Goal: Task Accomplishment & Management: Manage account settings

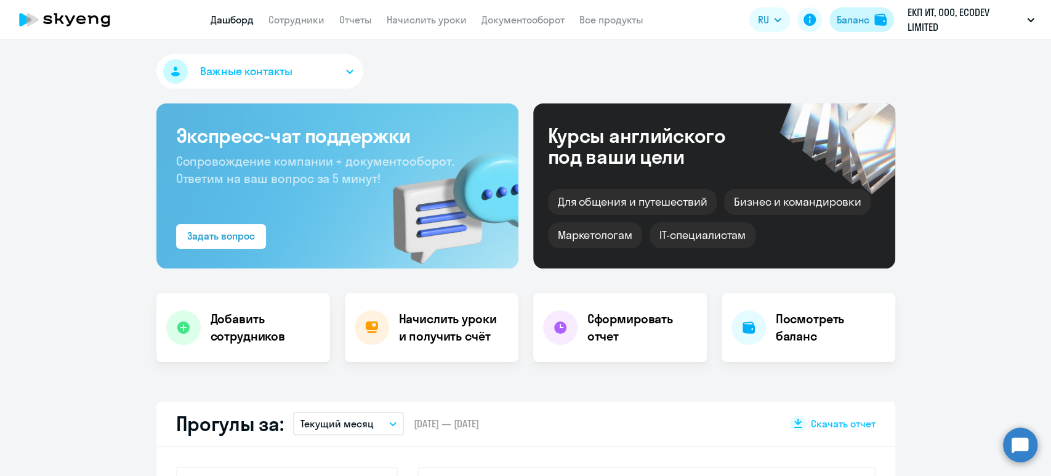
click at [872, 17] on button "Баланс" at bounding box center [861, 19] width 65 height 25
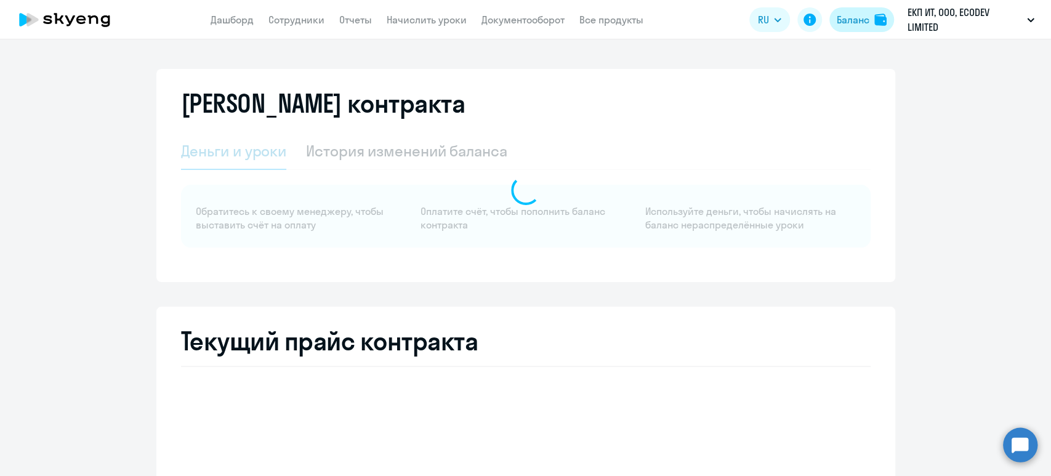
select select "english_adult_not_native_speaker"
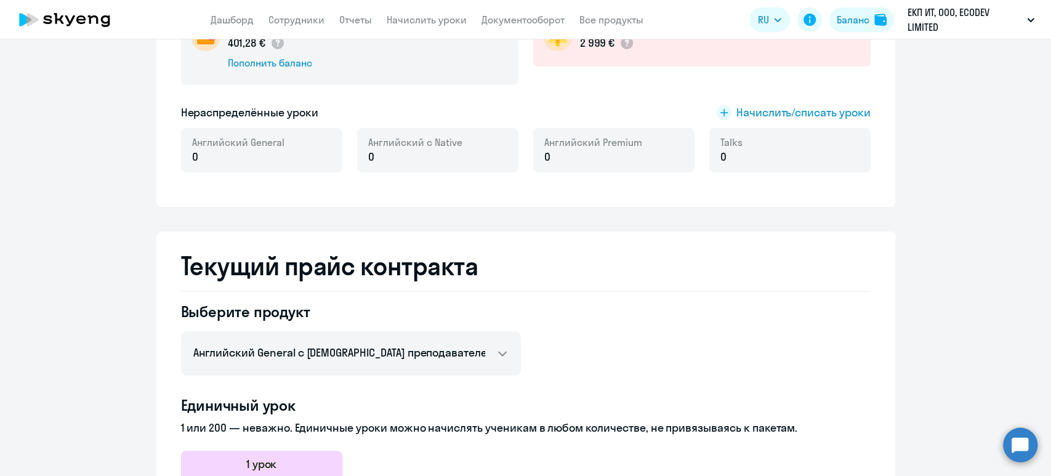
scroll to position [82, 0]
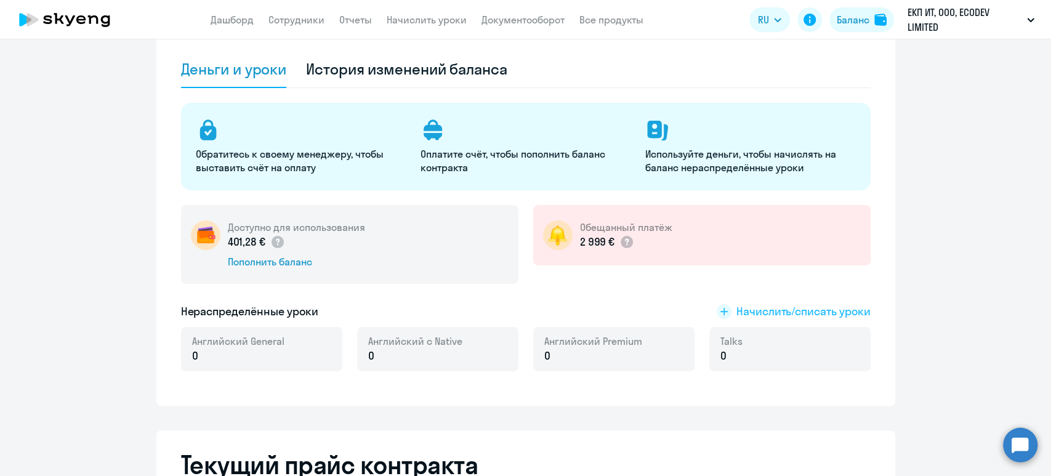
click at [752, 313] on span "Начислить/списать уроки" at bounding box center [803, 312] width 134 height 16
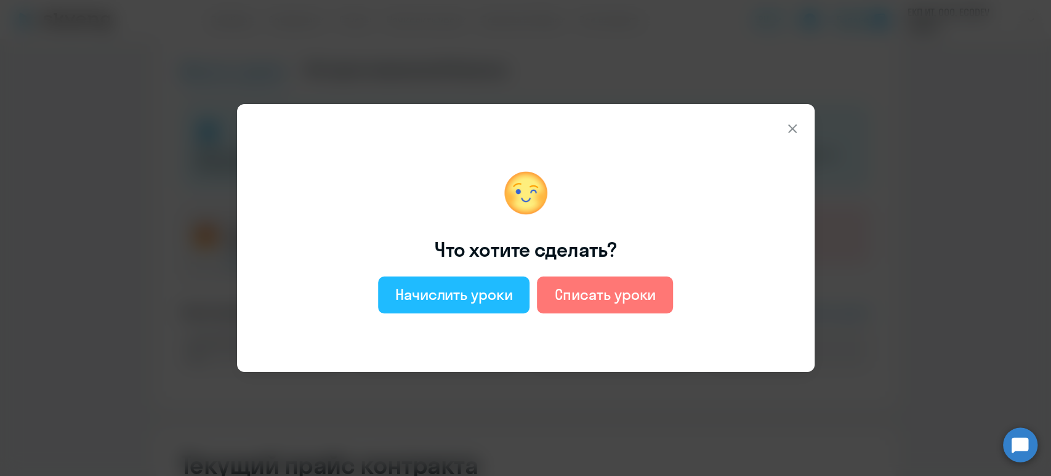
click at [464, 291] on div "Начислить уроки" at bounding box center [454, 294] width 118 height 20
select select "english_adult_not_native_speaker"
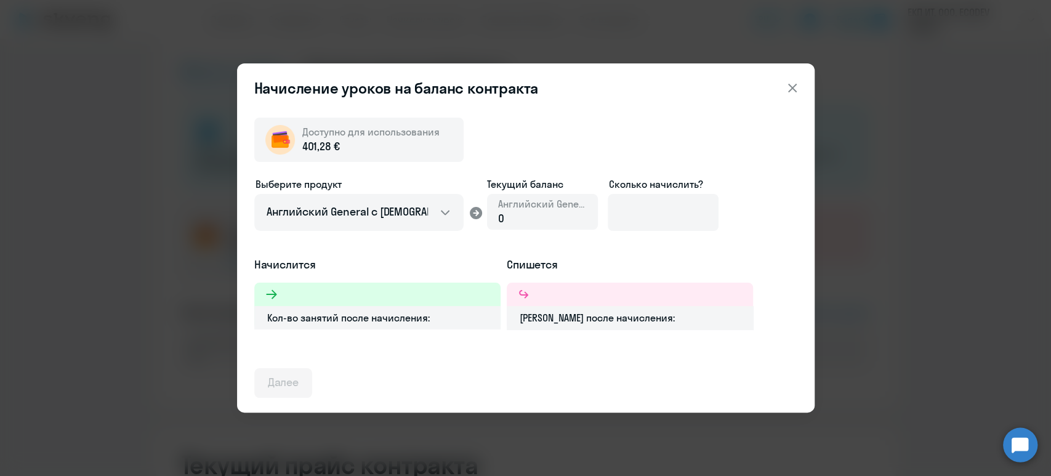
drag, startPoint x: 555, startPoint y: 217, endPoint x: 506, endPoint y: 219, distance: 49.3
click at [514, 217] on div "0" at bounding box center [542, 219] width 89 height 16
click at [502, 219] on div "0" at bounding box center [542, 219] width 89 height 16
drag, startPoint x: 502, startPoint y: 220, endPoint x: 494, endPoint y: 220, distance: 7.4
click at [494, 220] on div "Английский General 0" at bounding box center [542, 212] width 111 height 36
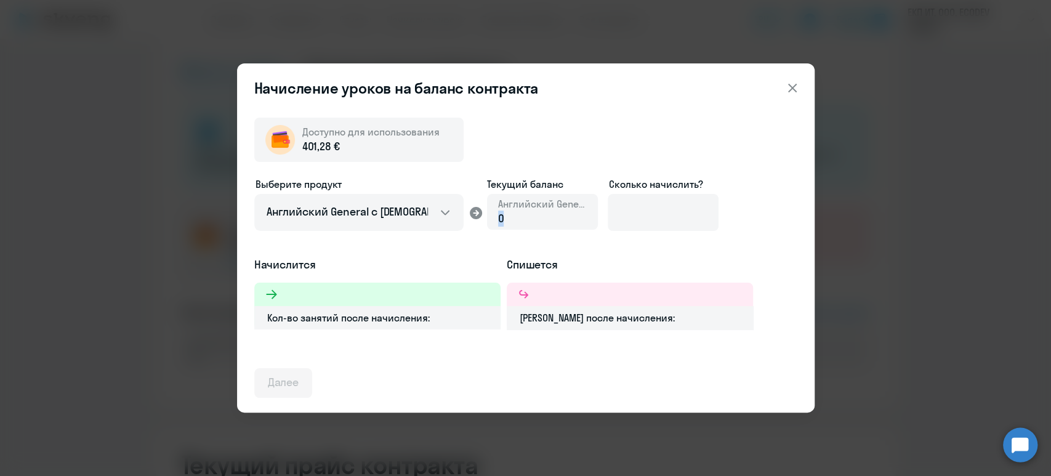
click at [541, 220] on div "0" at bounding box center [542, 219] width 89 height 16
click at [624, 214] on input at bounding box center [663, 212] width 111 height 37
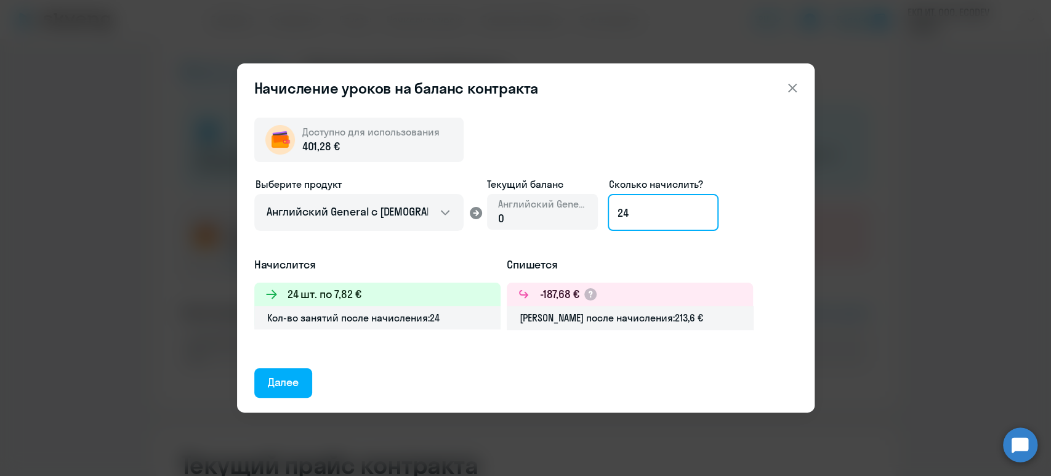
drag, startPoint x: 630, startPoint y: 213, endPoint x: 588, endPoint y: 207, distance: 42.8
click at [588, 207] on div "Выберите продукт Английский General с русскоговорящим преподавателем Английский…" at bounding box center [525, 217] width 543 height 80
drag, startPoint x: 649, startPoint y: 210, endPoint x: 621, endPoint y: 209, distance: 28.3
click at [621, 209] on input "40" at bounding box center [663, 212] width 111 height 37
drag, startPoint x: 643, startPoint y: 214, endPoint x: 622, endPoint y: 207, distance: 21.4
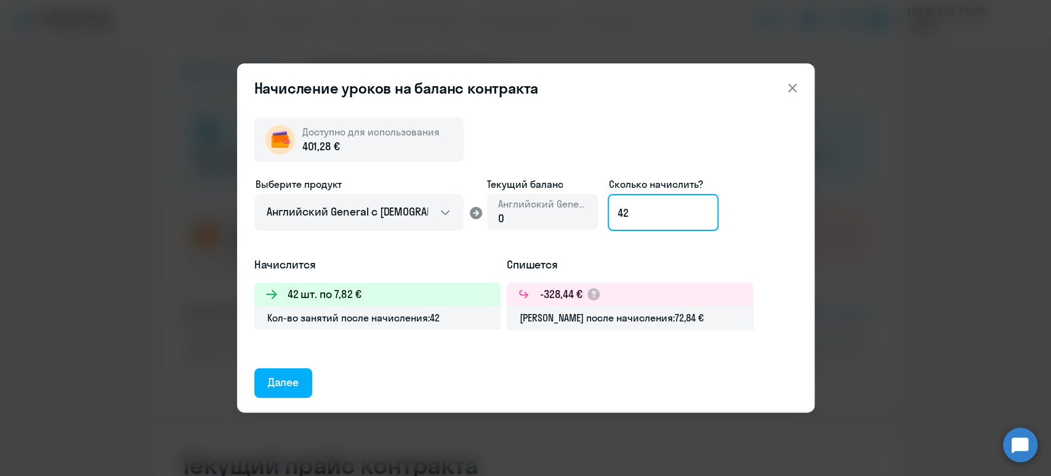
click at [622, 207] on input "42" at bounding box center [663, 212] width 111 height 37
drag, startPoint x: 637, startPoint y: 212, endPoint x: 623, endPoint y: 209, distance: 13.8
click at [623, 209] on input "44" at bounding box center [663, 212] width 111 height 37
drag, startPoint x: 630, startPoint y: 212, endPoint x: 591, endPoint y: 212, distance: 38.8
click at [591, 212] on div "Выберите продукт Английский General с русскоговорящим преподавателем Английский…" at bounding box center [525, 217] width 543 height 80
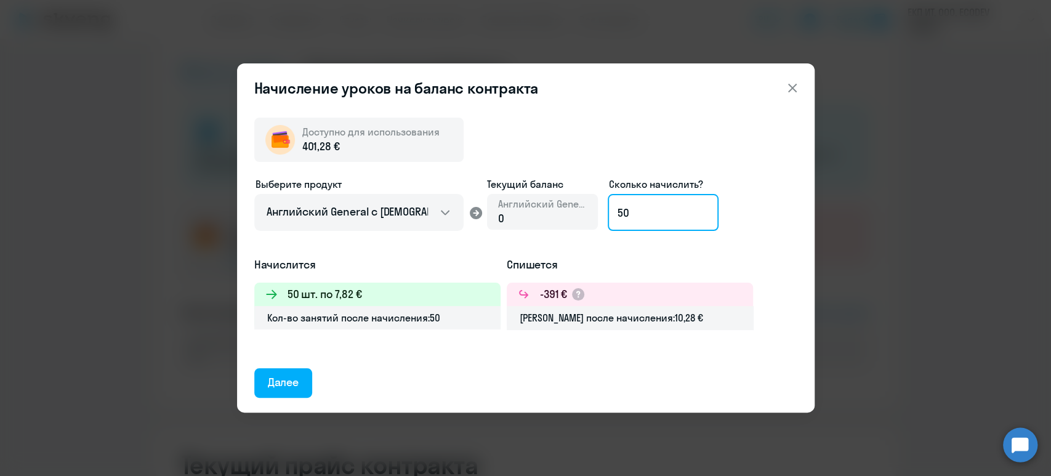
click at [624, 212] on input "50" at bounding box center [663, 212] width 111 height 37
drag, startPoint x: 632, startPoint y: 212, endPoint x: 621, endPoint y: 212, distance: 11.7
click at [621, 212] on input "51" at bounding box center [663, 212] width 111 height 37
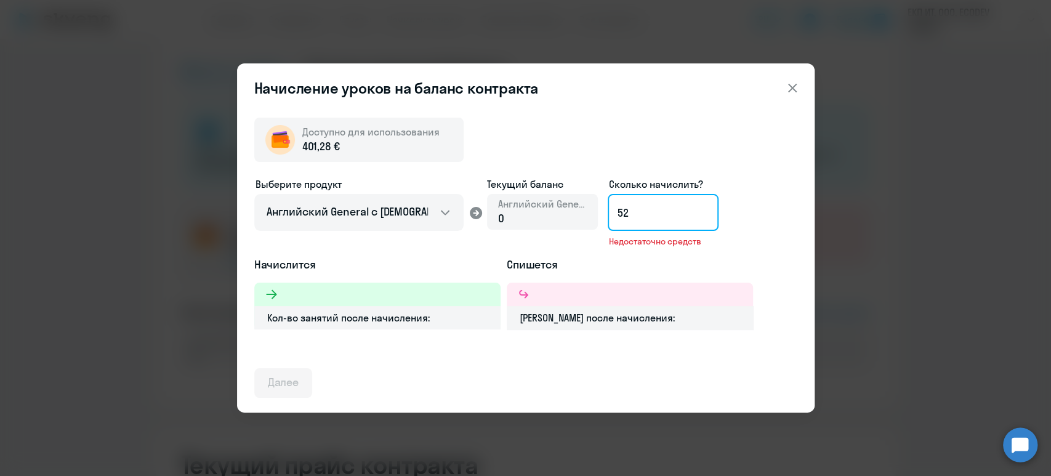
click at [623, 212] on input "52" at bounding box center [663, 212] width 111 height 37
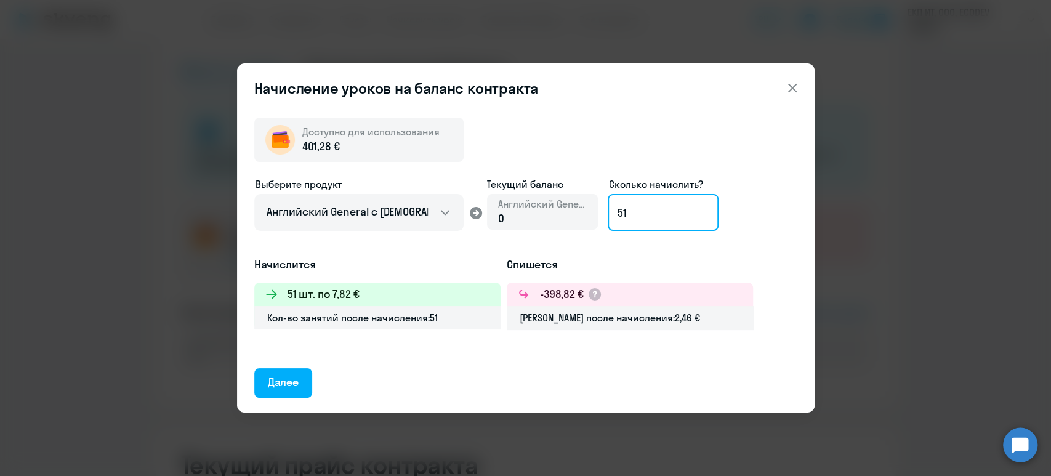
type input "51"
click at [792, 89] on icon at bounding box center [791, 88] width 9 height 9
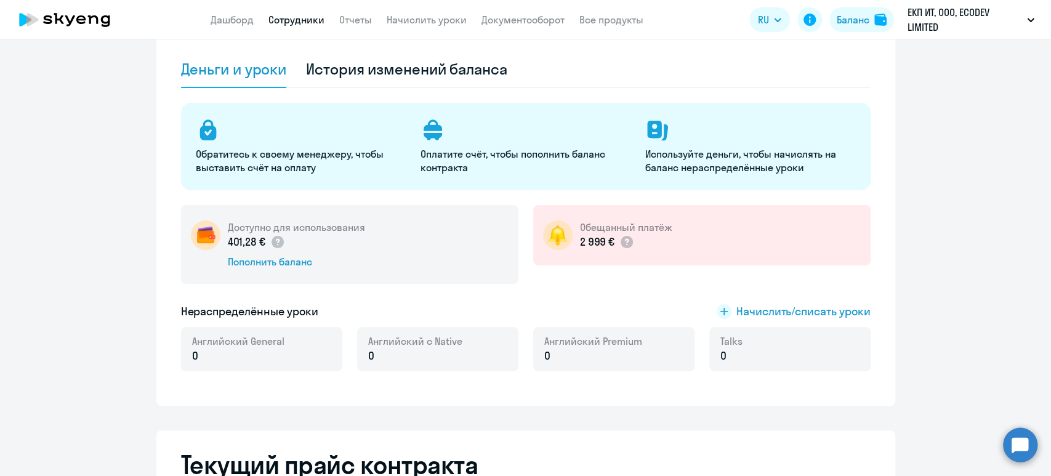
click at [296, 22] on link "Сотрудники" at bounding box center [296, 20] width 56 height 12
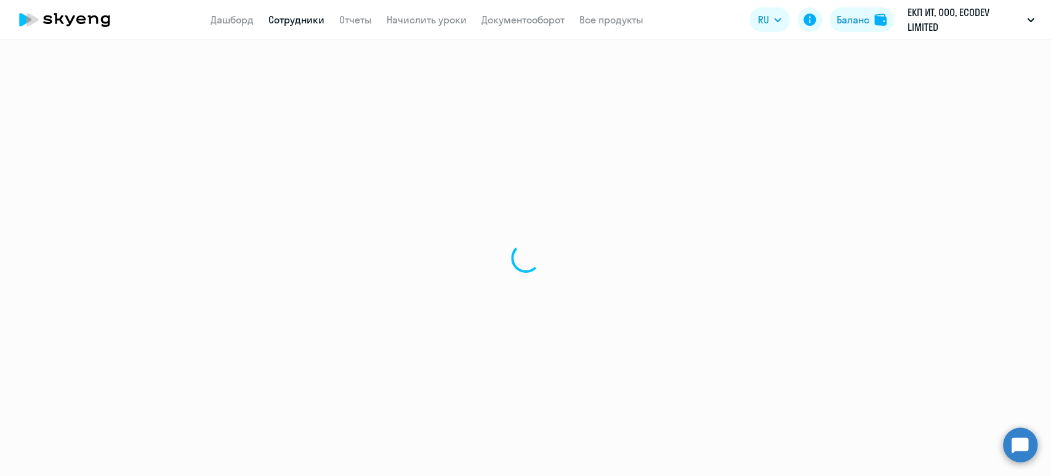
select select "30"
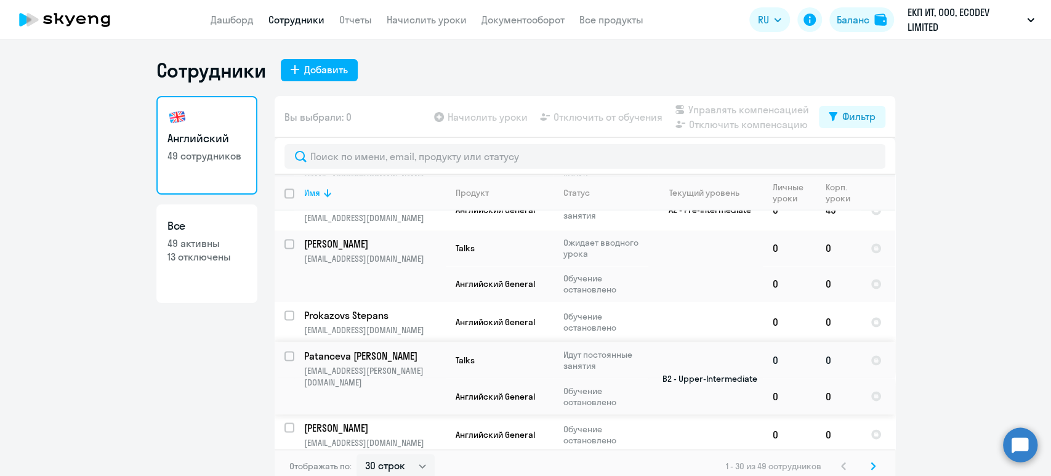
scroll to position [1437, 0]
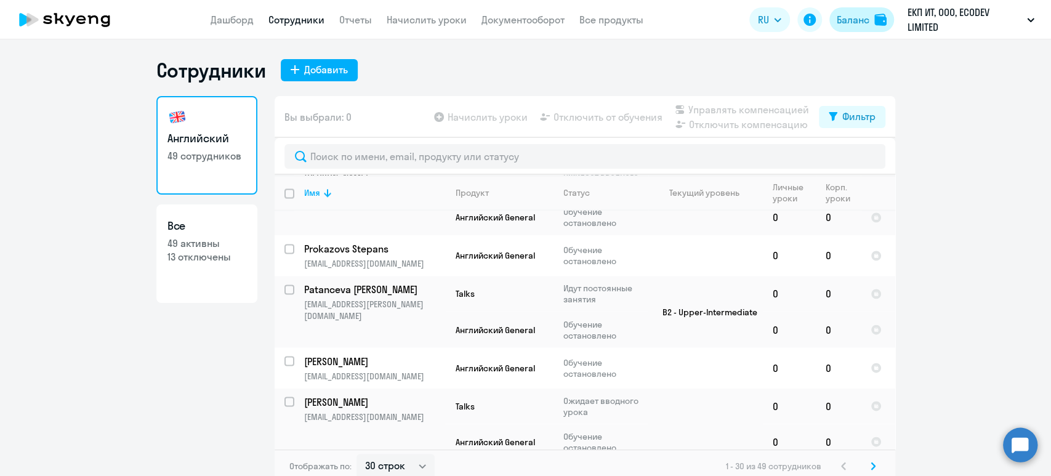
click at [862, 20] on div "Баланс" at bounding box center [853, 19] width 33 height 15
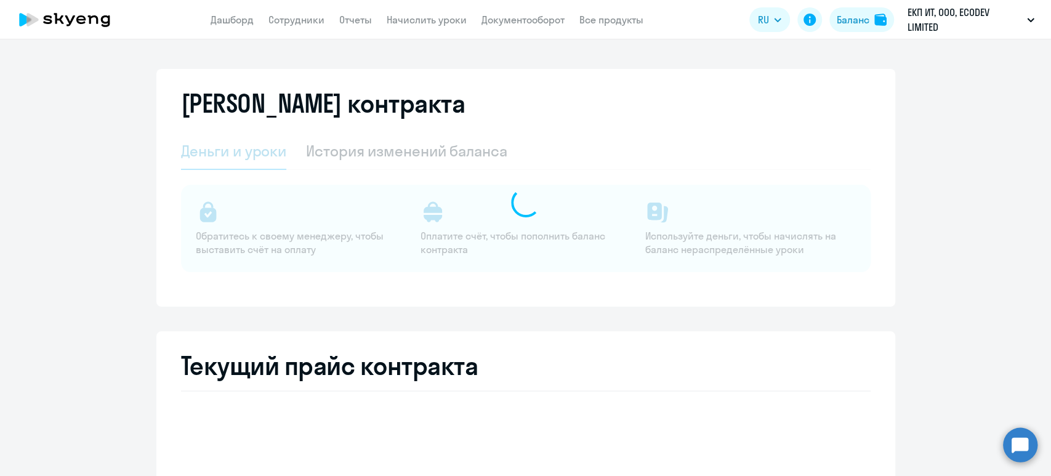
select select "english_adult_not_native_speaker"
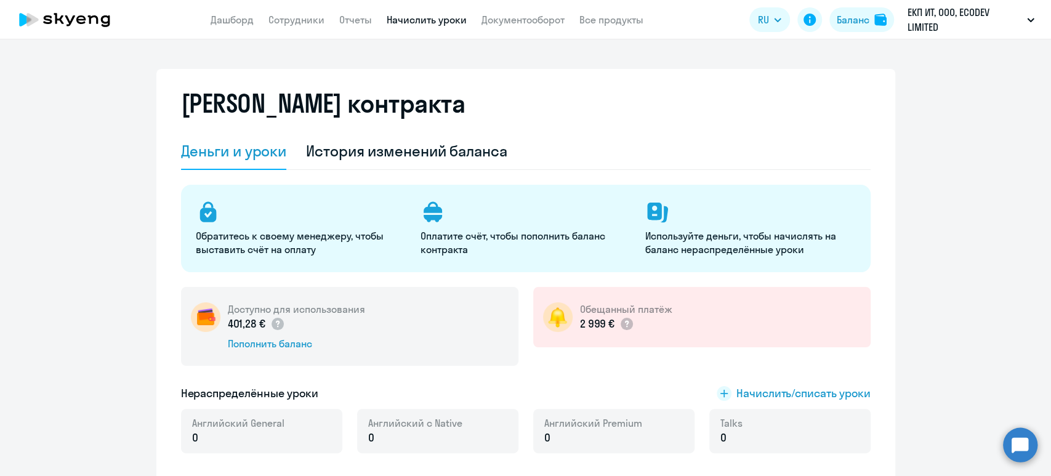
click at [459, 16] on link "Начислить уроки" at bounding box center [427, 20] width 80 height 12
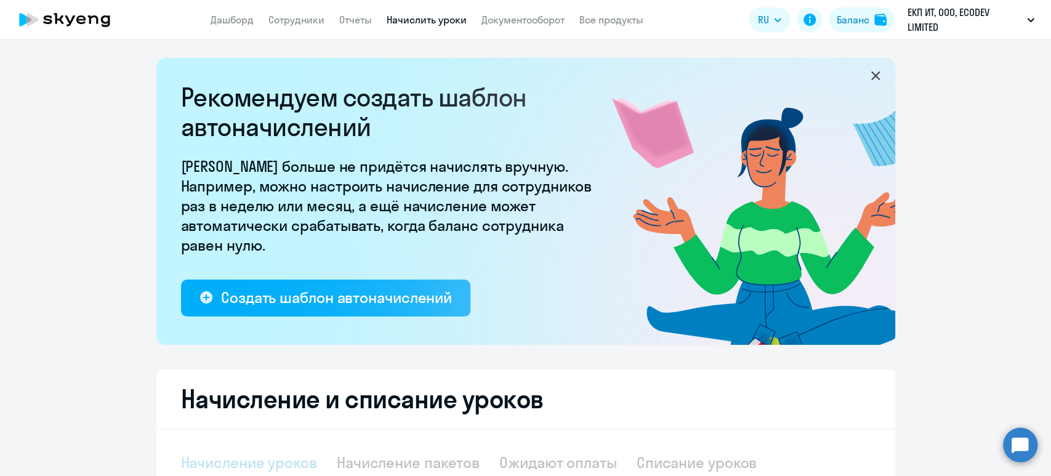
select select "10"
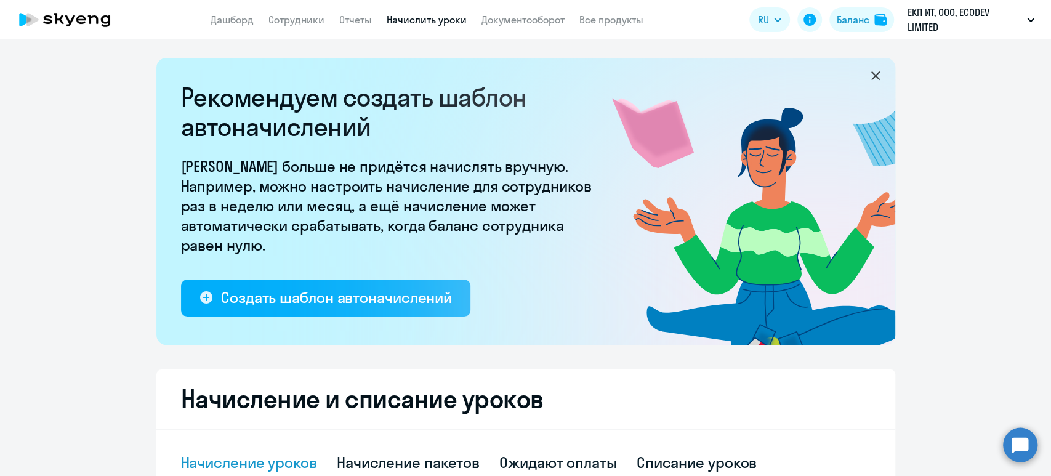
scroll to position [246, 0]
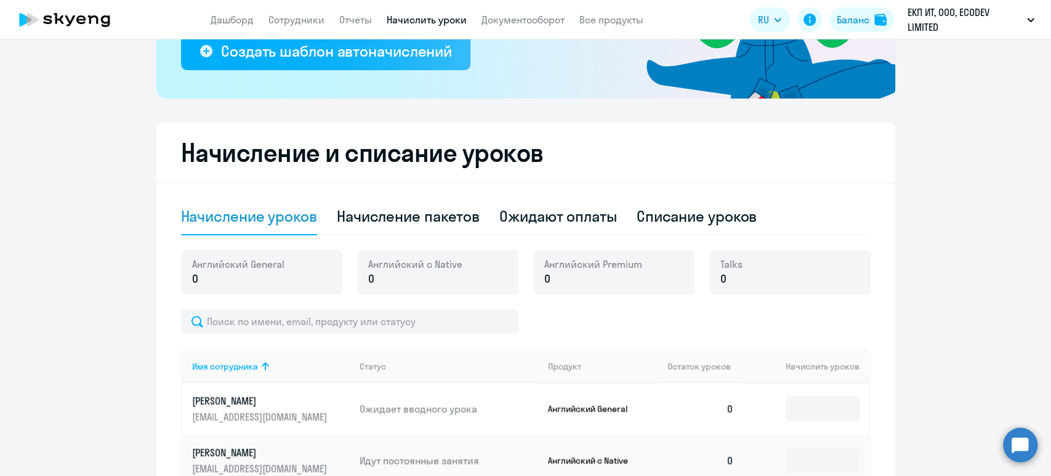
click at [424, 271] on p "0" at bounding box center [415, 279] width 94 height 16
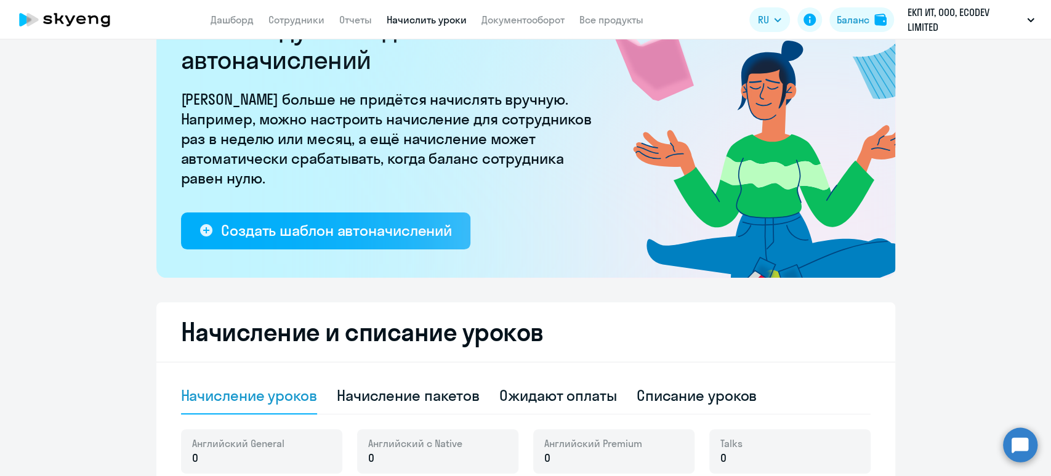
scroll to position [0, 0]
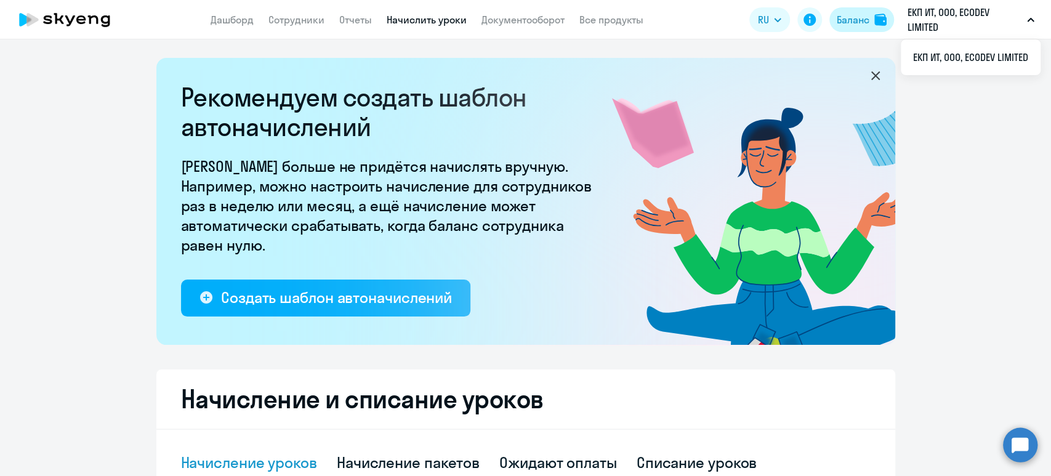
click at [861, 18] on div "Баланс" at bounding box center [853, 19] width 33 height 15
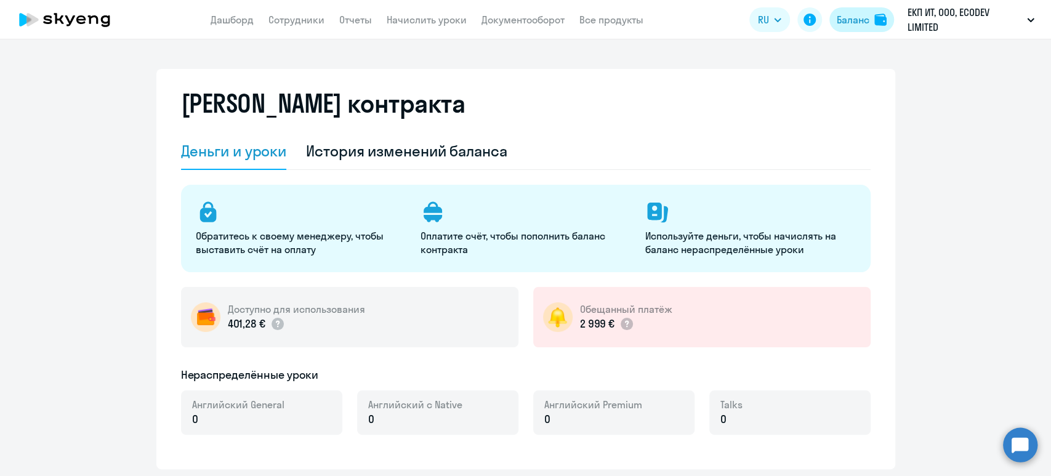
select select "english_adult_not_native_speaker"
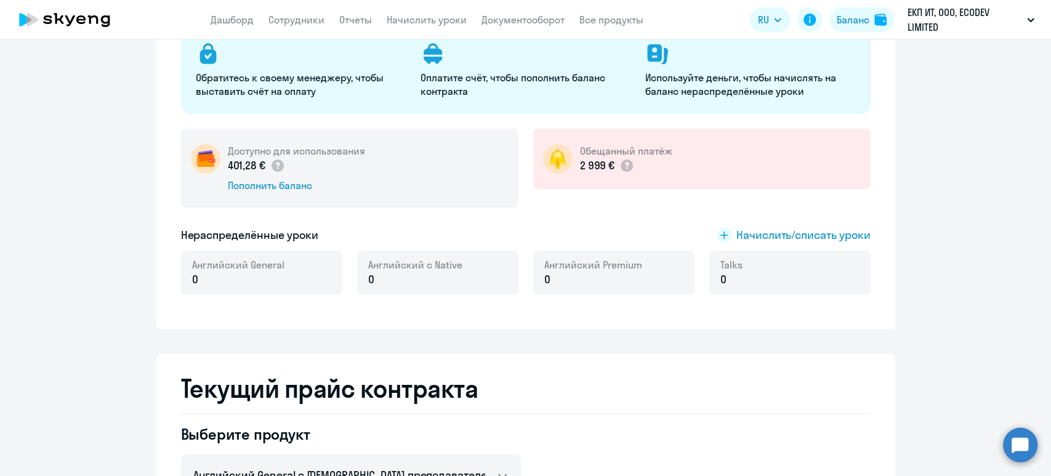
scroll to position [164, 0]
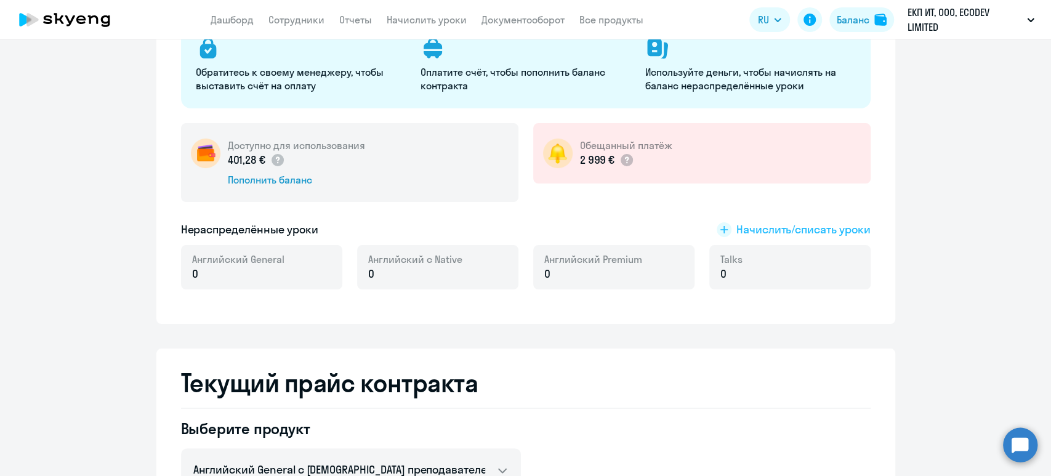
click at [839, 223] on span "Начислить/списать уроки" at bounding box center [803, 230] width 134 height 16
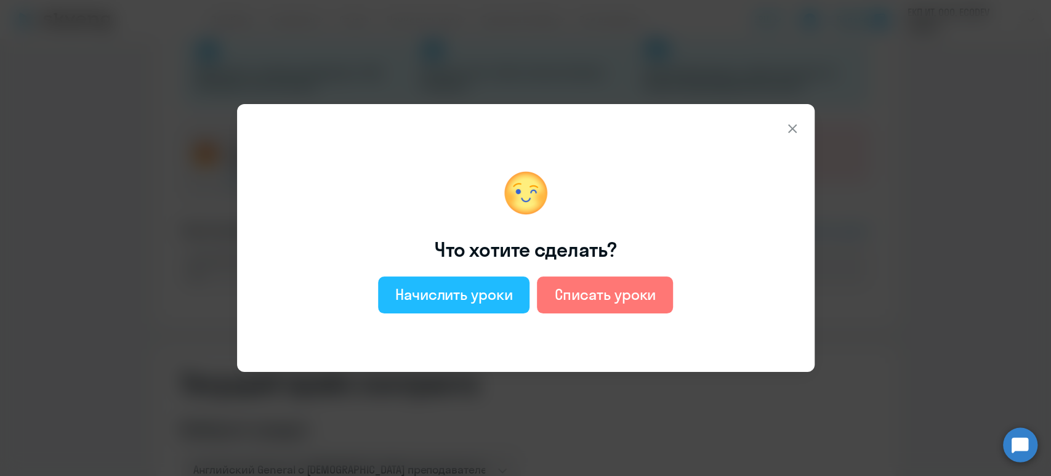
click at [483, 297] on div "Начислить уроки" at bounding box center [454, 294] width 118 height 20
select select "english_adult_not_native_speaker"
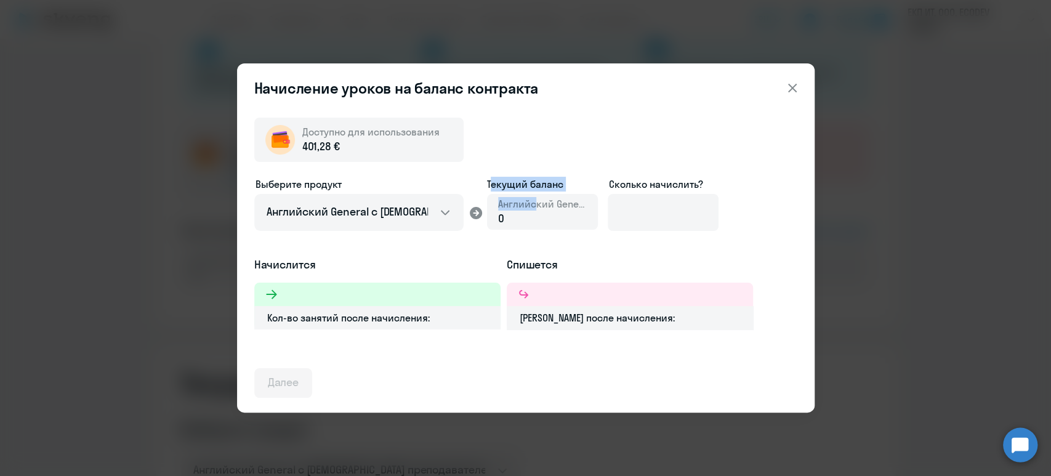
drag, startPoint x: 534, startPoint y: 211, endPoint x: 481, endPoint y: 202, distance: 54.2
click at [481, 202] on div "Выберите продукт Английский General с русскоговорящим преподавателем Английский…" at bounding box center [525, 217] width 543 height 80
drag, startPoint x: 546, startPoint y: 224, endPoint x: 533, endPoint y: 221, distance: 13.3
click at [534, 221] on div "0" at bounding box center [542, 219] width 89 height 16
drag, startPoint x: 512, startPoint y: 216, endPoint x: 484, endPoint y: 216, distance: 27.7
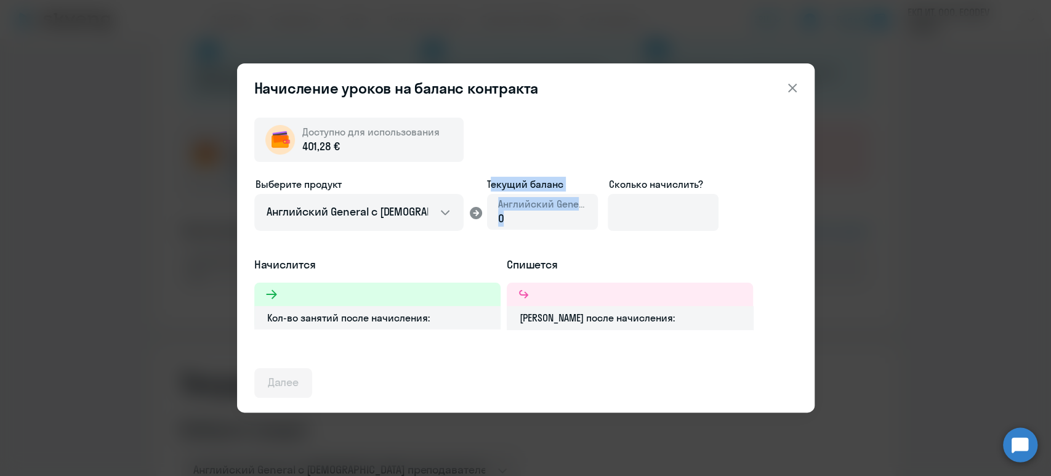
click at [484, 216] on div "Выберите продукт Английский General с русскоговорящим преподавателем Английский…" at bounding box center [525, 217] width 543 height 80
click at [514, 221] on div "0" at bounding box center [542, 219] width 89 height 16
click at [498, 218] on div "0" at bounding box center [542, 219] width 89 height 16
click at [565, 217] on div "0" at bounding box center [542, 219] width 89 height 16
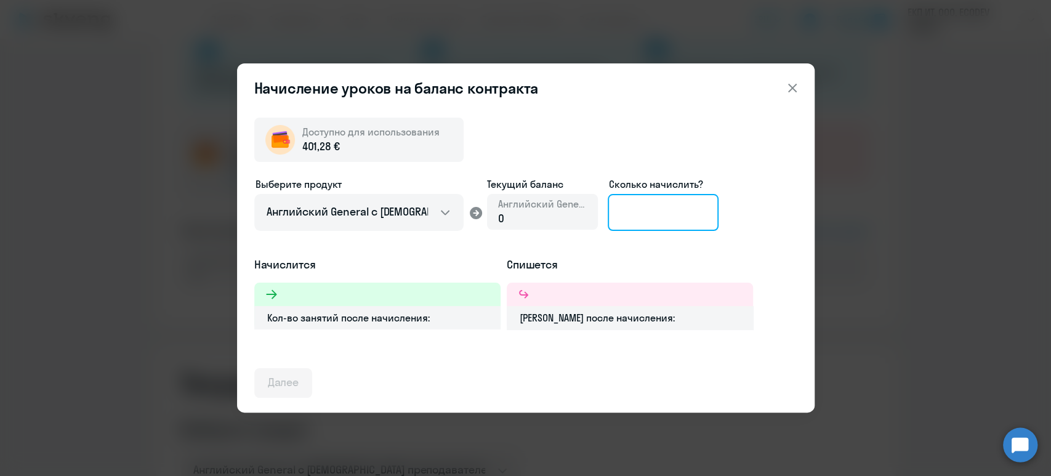
click at [641, 215] on input at bounding box center [663, 212] width 111 height 37
type input "24"
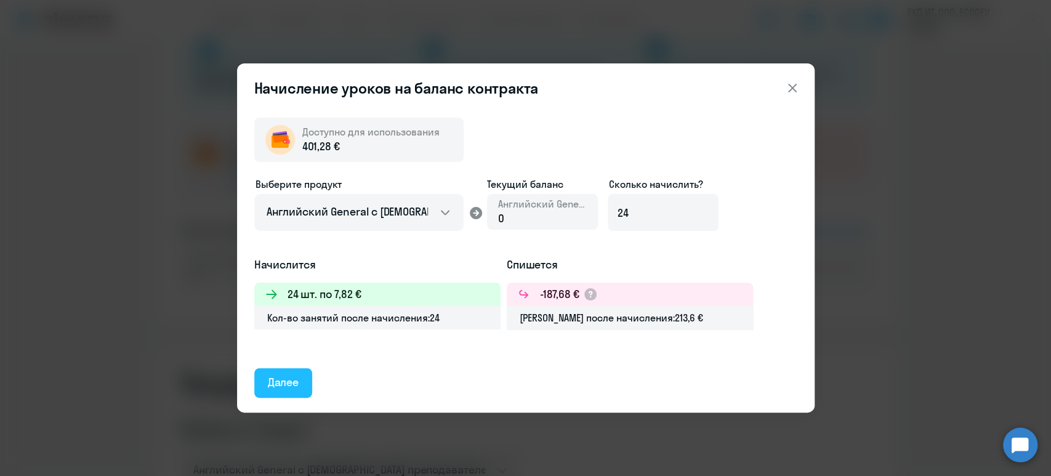
click at [273, 379] on div "Далее" at bounding box center [283, 382] width 31 height 16
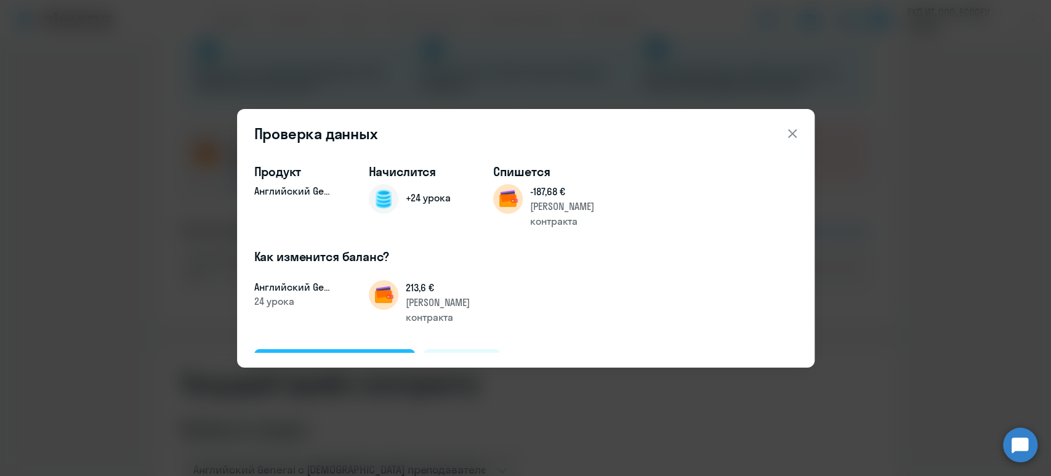
click at [348, 355] on div "Подтвердить и начислить" at bounding box center [335, 363] width 134 height 16
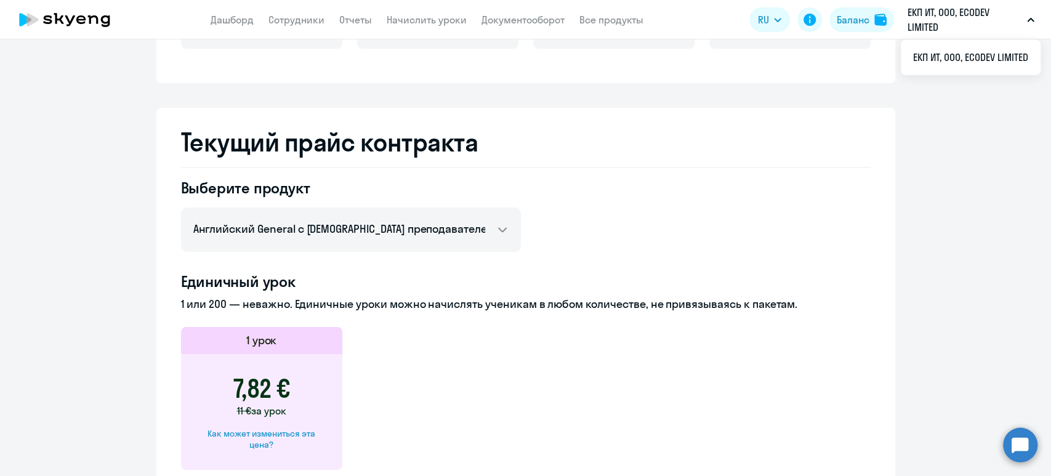
scroll to position [493, 0]
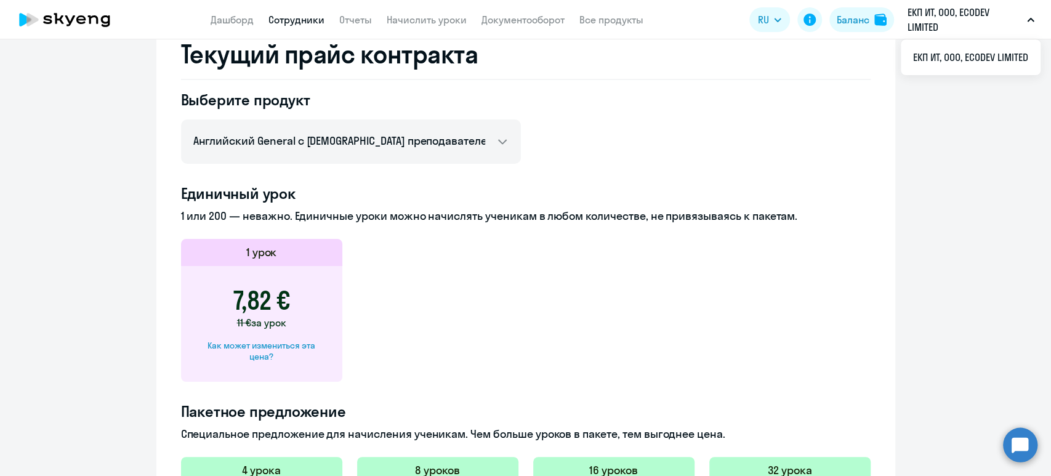
click at [307, 19] on link "Сотрудники" at bounding box center [296, 20] width 56 height 12
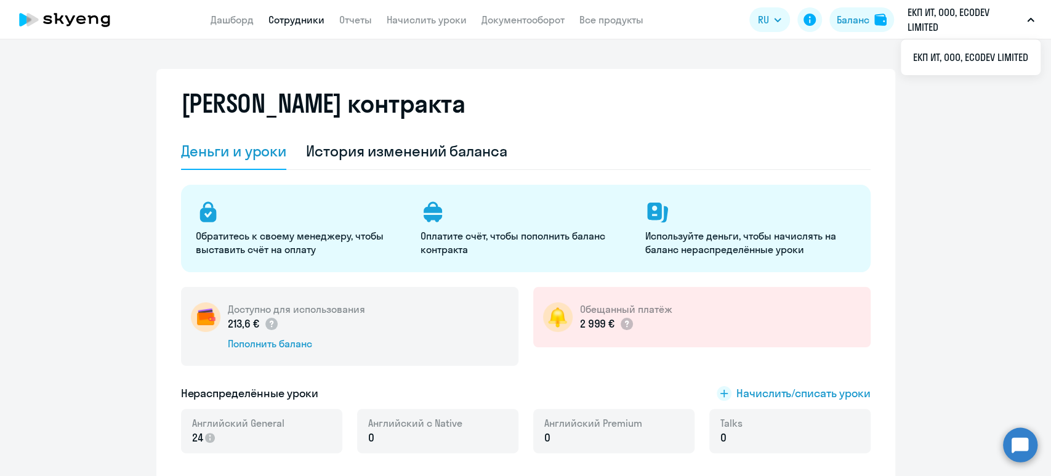
select select "30"
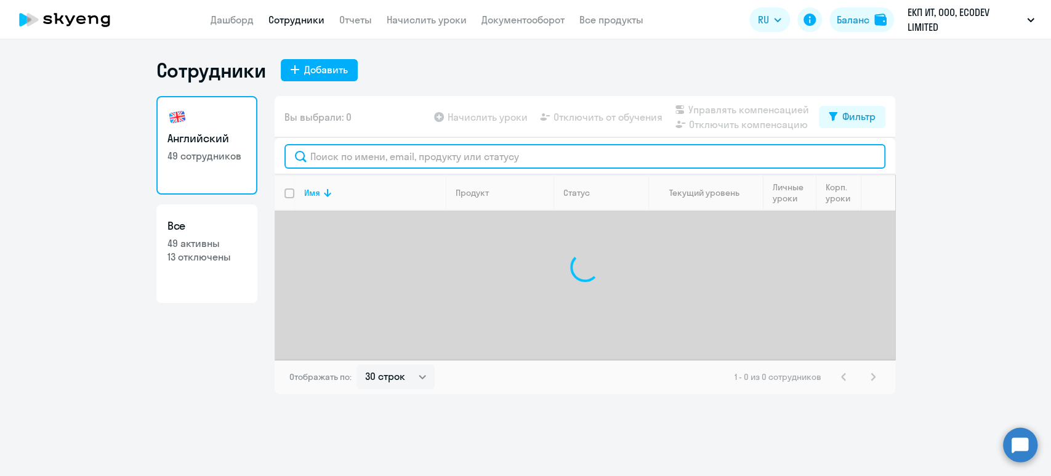
click at [369, 156] on input "text" at bounding box center [584, 156] width 601 height 25
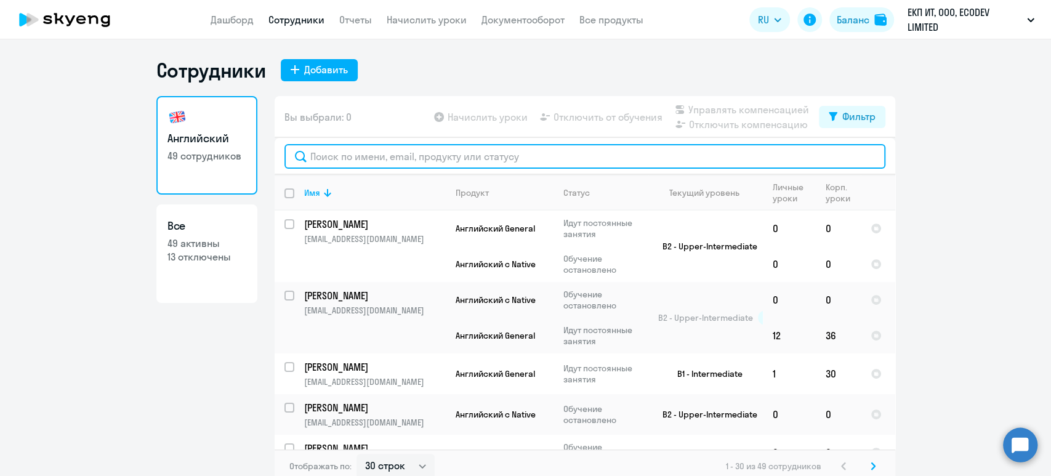
paste input "Buinova Julija"
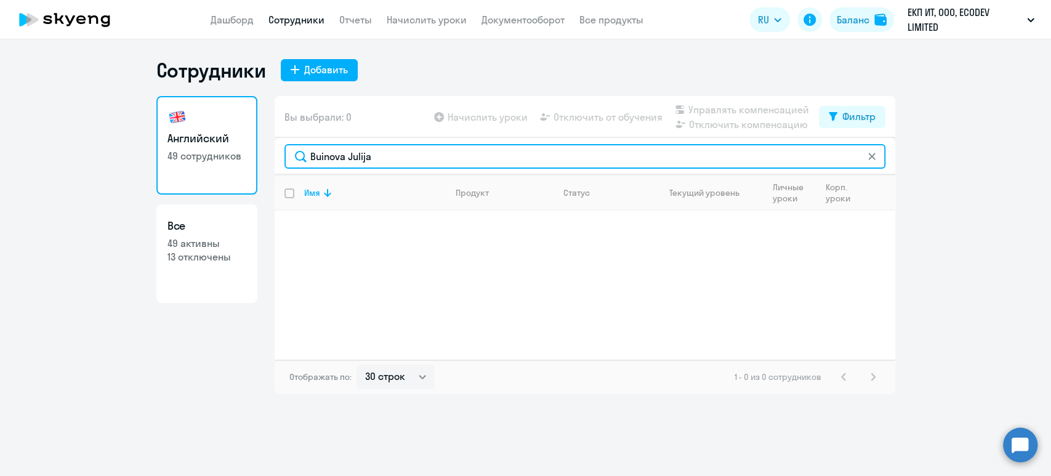
drag, startPoint x: 348, startPoint y: 160, endPoint x: 255, endPoint y: 150, distance: 94.1
click at [255, 150] on div "Английский 49 сотрудников Все 49 активны 13 отключены Вы выбрали: 0 Начислить у…" at bounding box center [525, 245] width 739 height 298
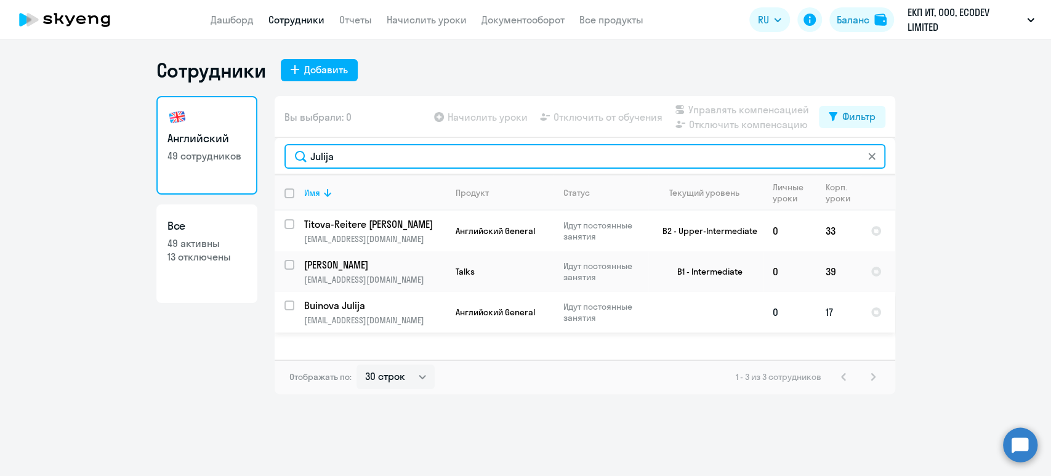
type input "Julija"
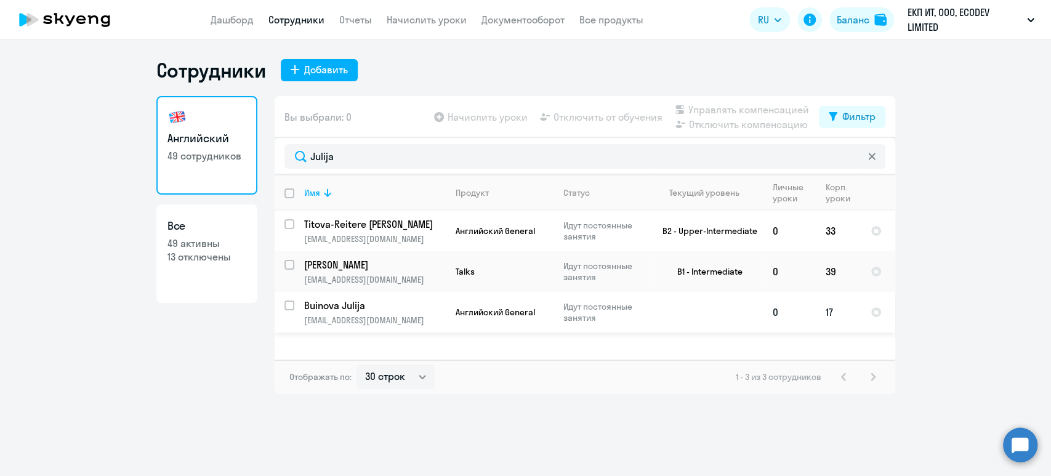
click at [290, 300] on input "select row 42215925" at bounding box center [296, 312] width 25 height 25
checkbox input "true"
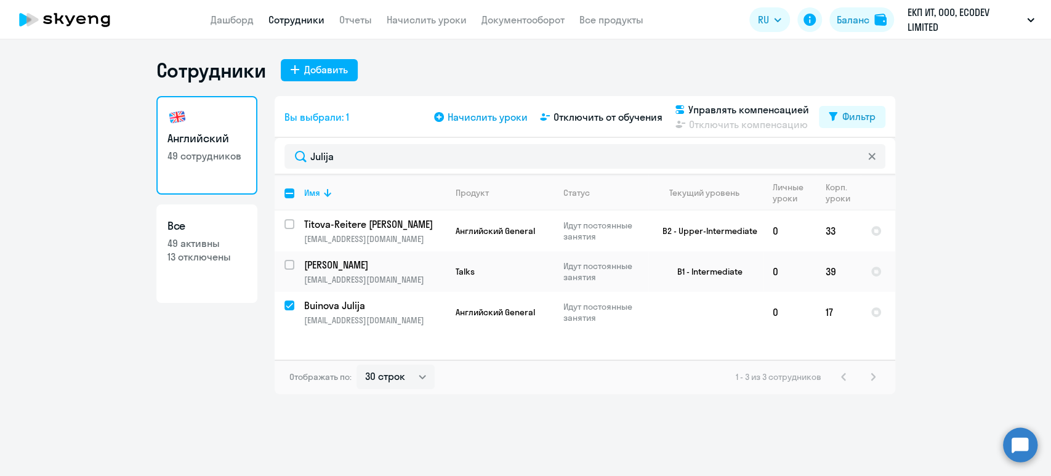
click at [508, 116] on span "Начислить уроки" at bounding box center [488, 117] width 80 height 15
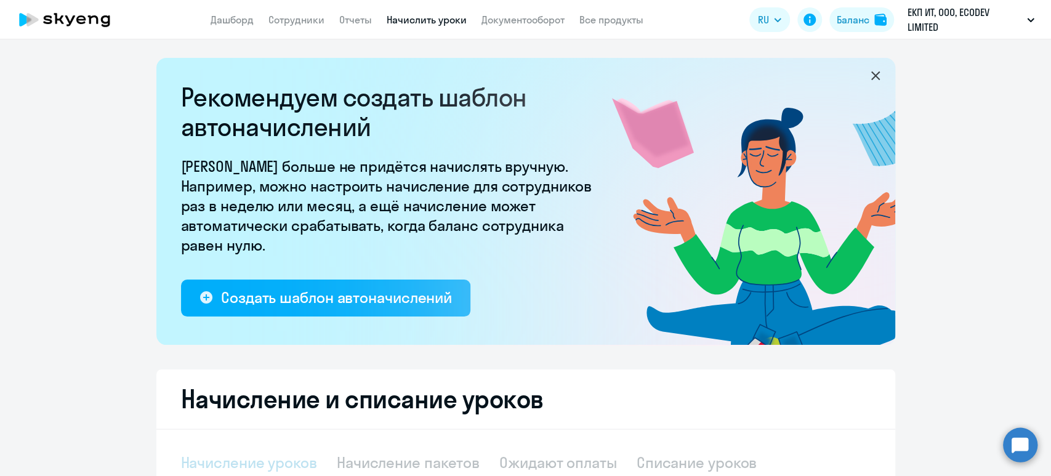
select select "10"
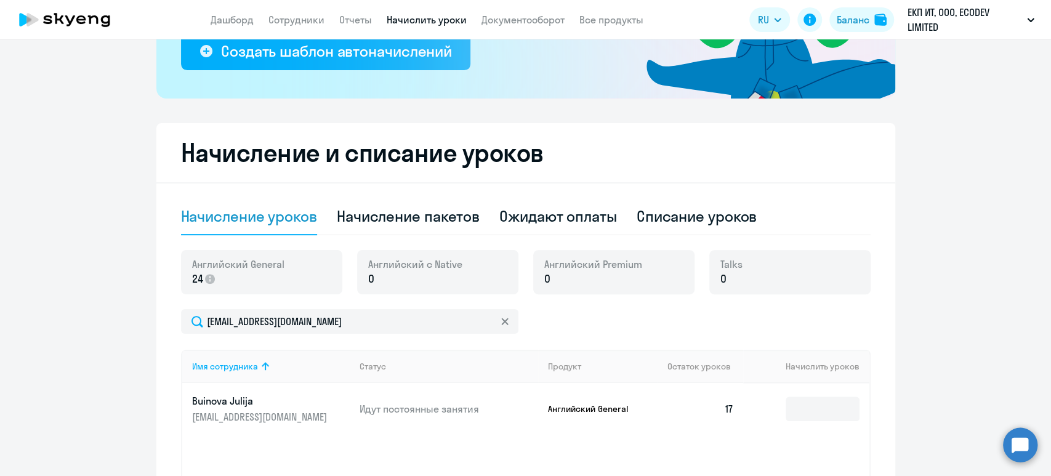
scroll to position [328, 0]
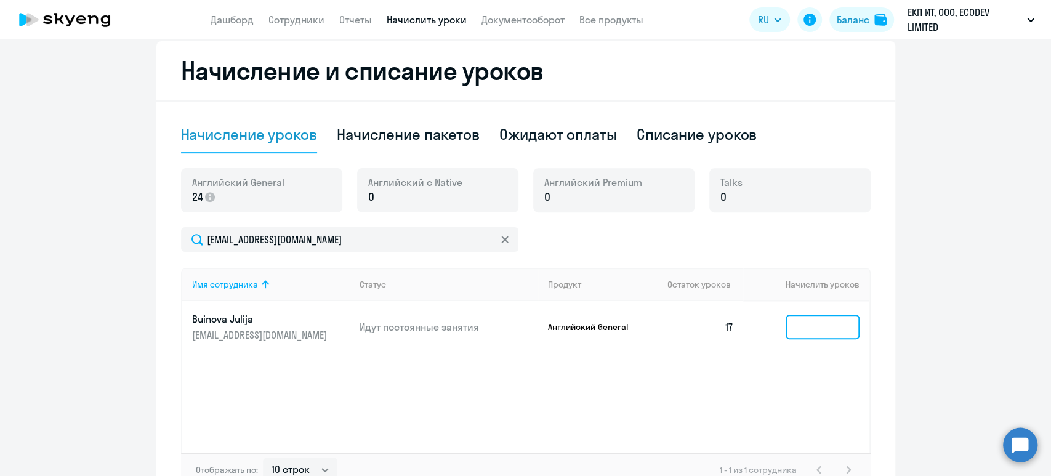
click at [813, 324] on input at bounding box center [823, 327] width 74 height 25
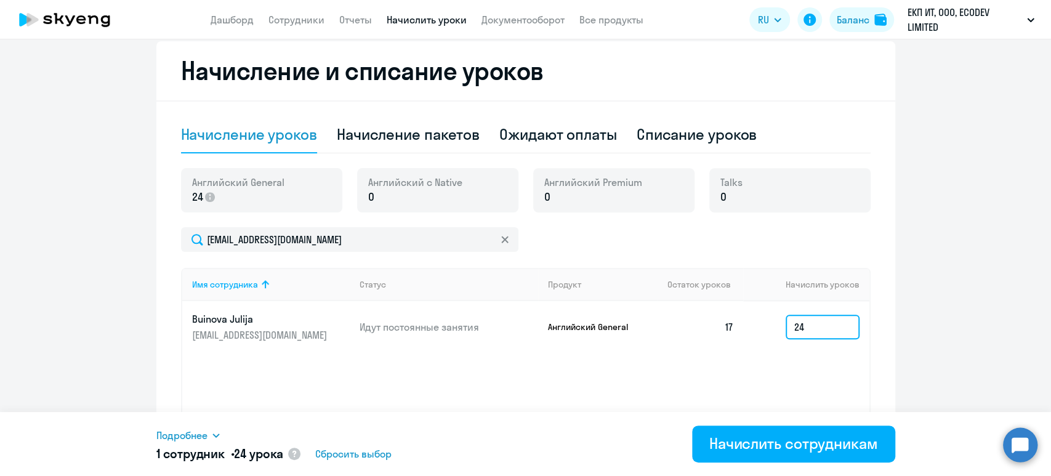
type input "24"
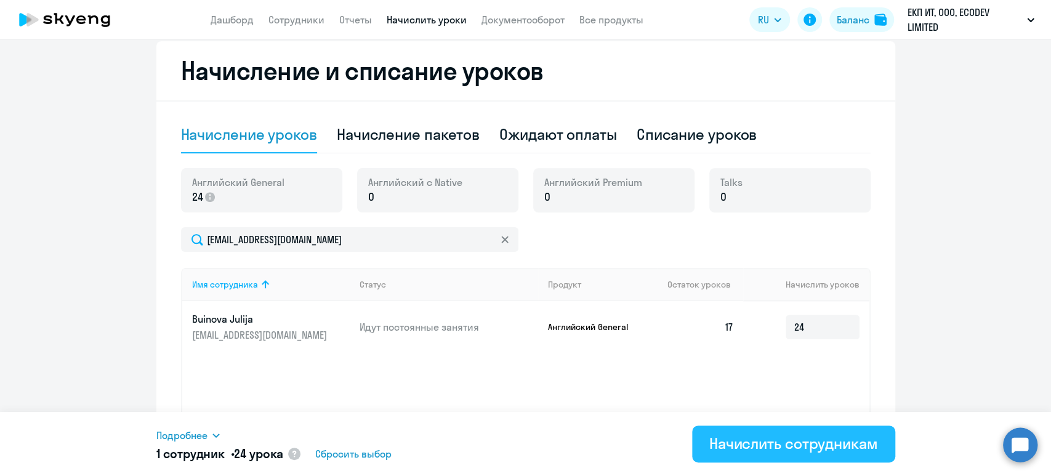
click at [783, 437] on div "Начислить сотрудникам" at bounding box center [793, 443] width 169 height 20
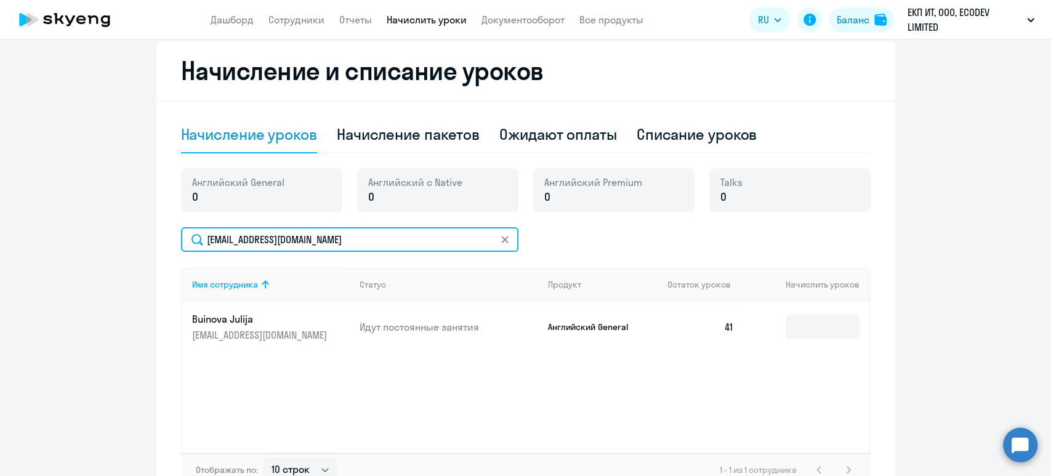
drag, startPoint x: 350, startPoint y: 242, endPoint x: 117, endPoint y: 222, distance: 233.6
click at [117, 222] on ng-component "Рекомендуем создать шаблон автоначислений Уроки больше не придётся начислять вр…" at bounding box center [525, 118] width 1051 height 777
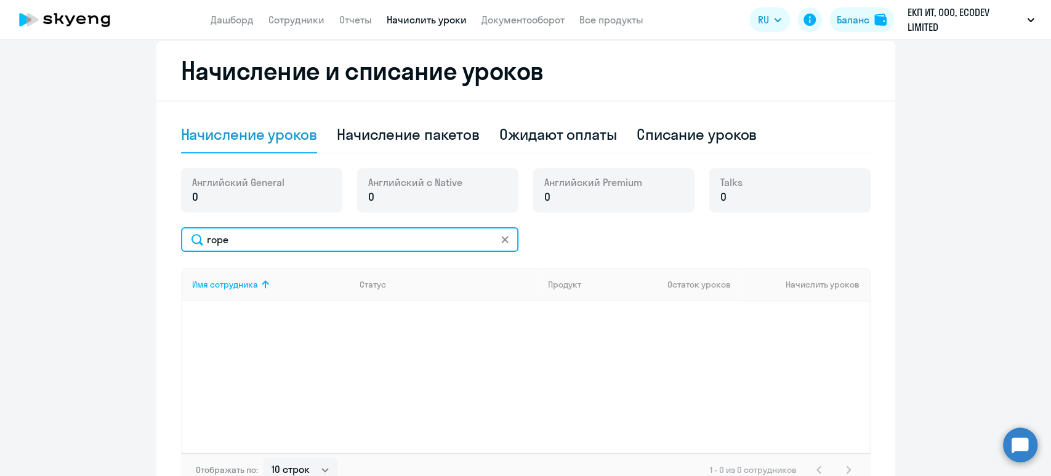
drag, startPoint x: 233, startPoint y: 235, endPoint x: 142, endPoint y: 227, distance: 91.5
click at [142, 227] on ng-component "Рекомендуем создать шаблон автоначислений Уроки больше не придётся начислять вр…" at bounding box center [525, 118] width 1051 height 777
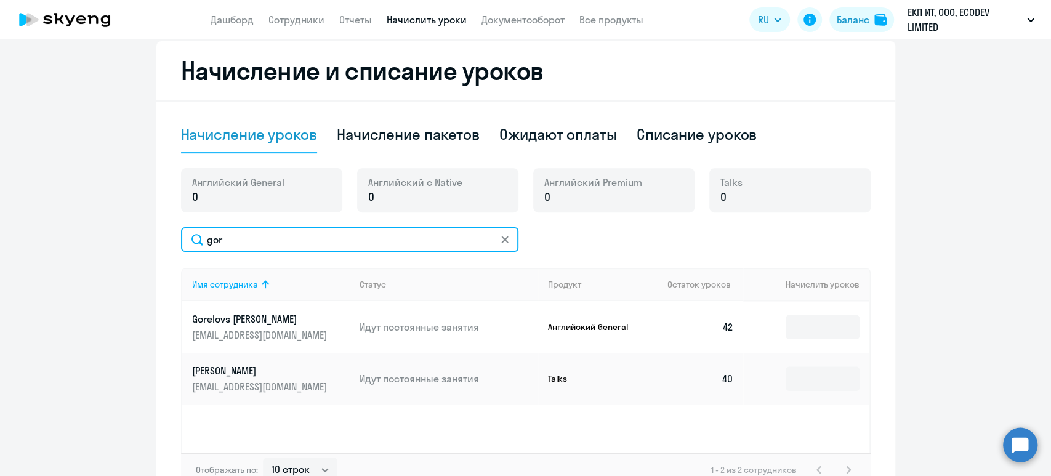
drag, startPoint x: 233, startPoint y: 240, endPoint x: 174, endPoint y: 231, distance: 60.4
click at [181, 231] on input "gor" at bounding box center [349, 239] width 337 height 25
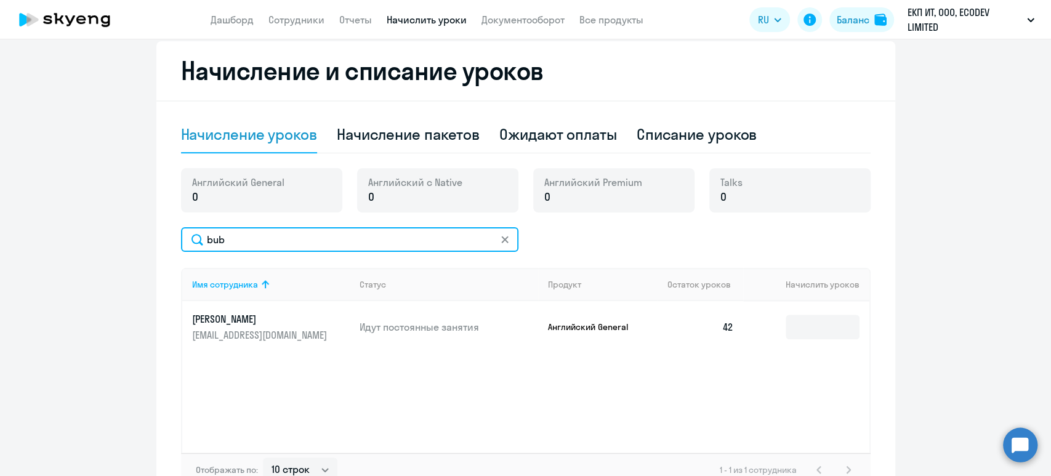
type input "bub"
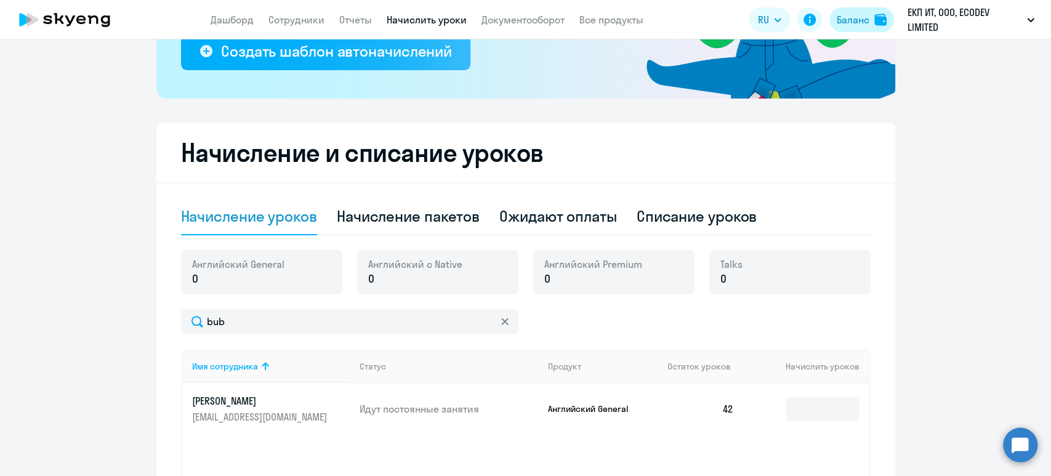
click at [879, 18] on img at bounding box center [880, 20] width 12 height 12
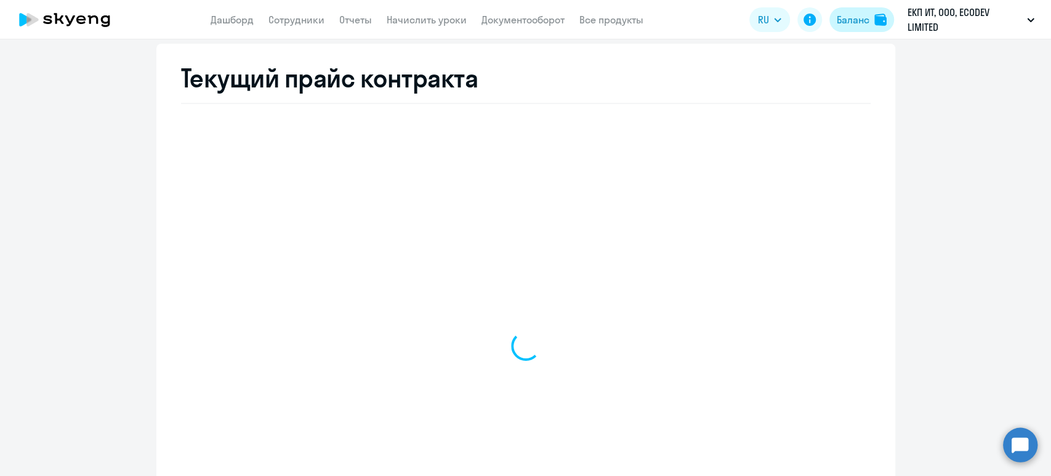
select select "english_adult_not_native_speaker"
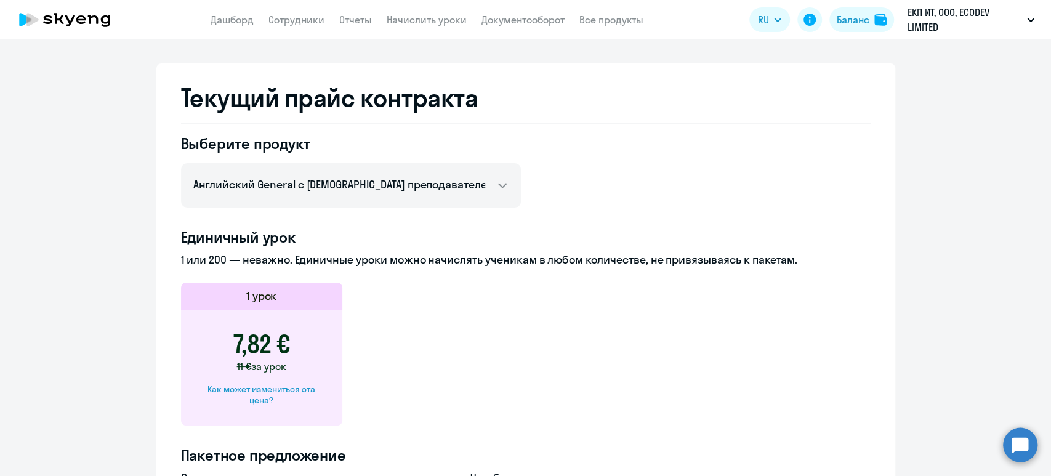
scroll to position [305, 0]
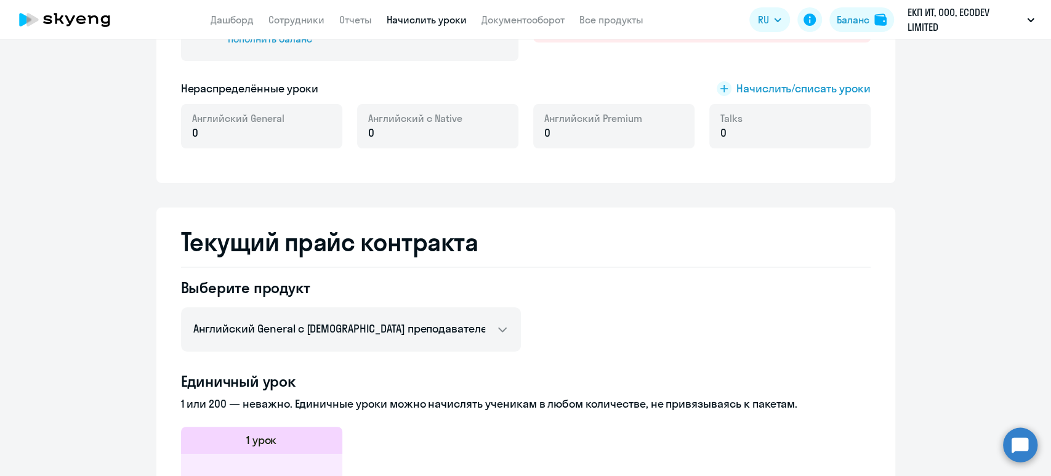
click at [413, 25] on link "Начислить уроки" at bounding box center [427, 20] width 80 height 12
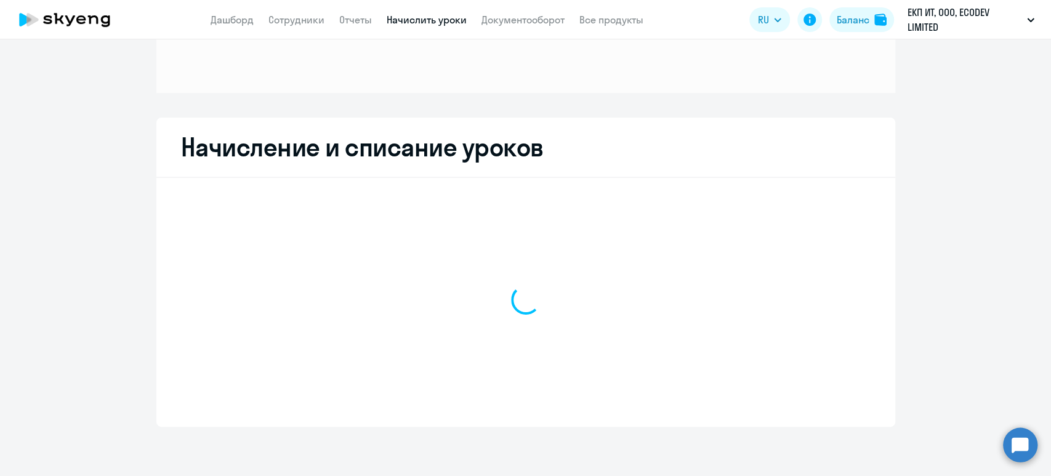
scroll to position [142, 0]
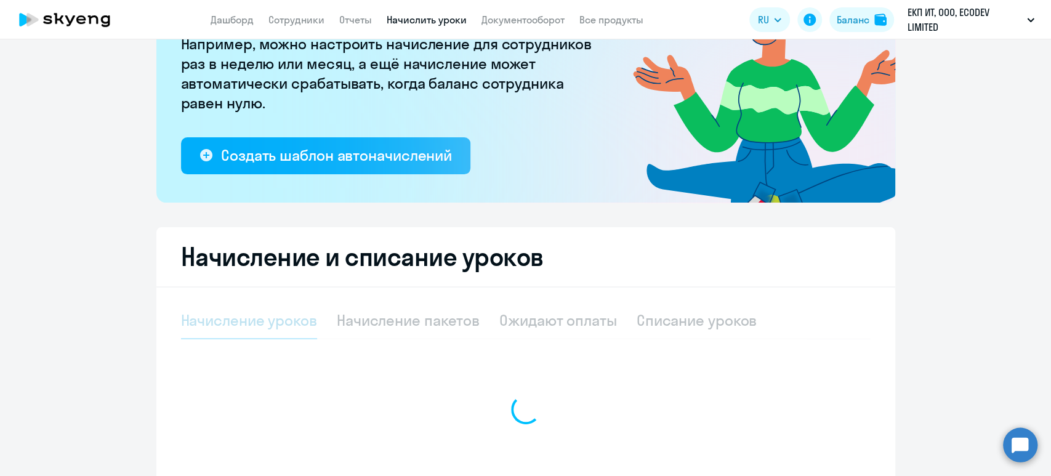
select select "10"
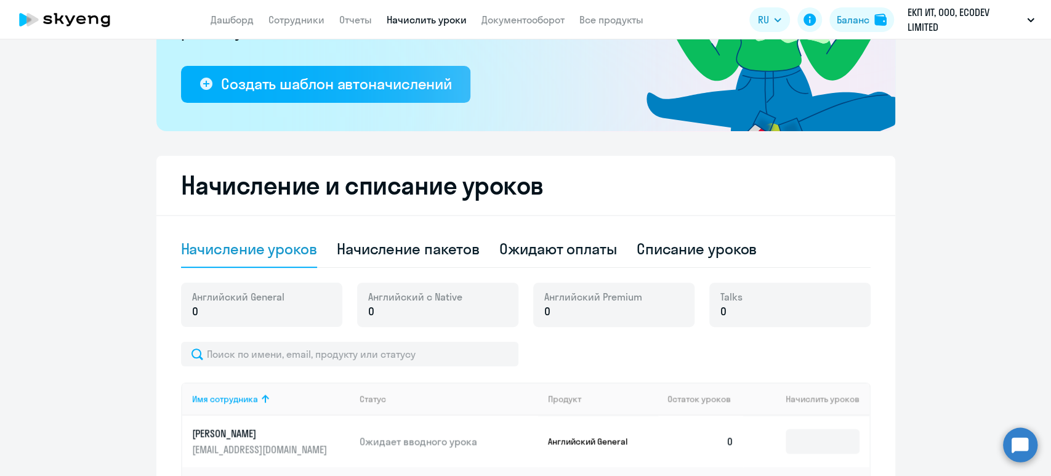
scroll to position [306, 0]
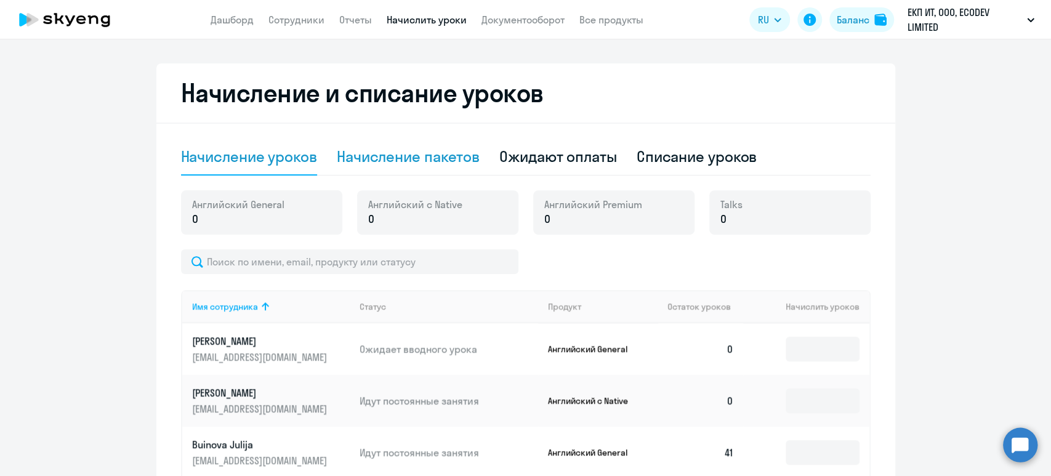
click at [418, 145] on div "Начисление пакетов" at bounding box center [408, 157] width 143 height 37
select select "10"
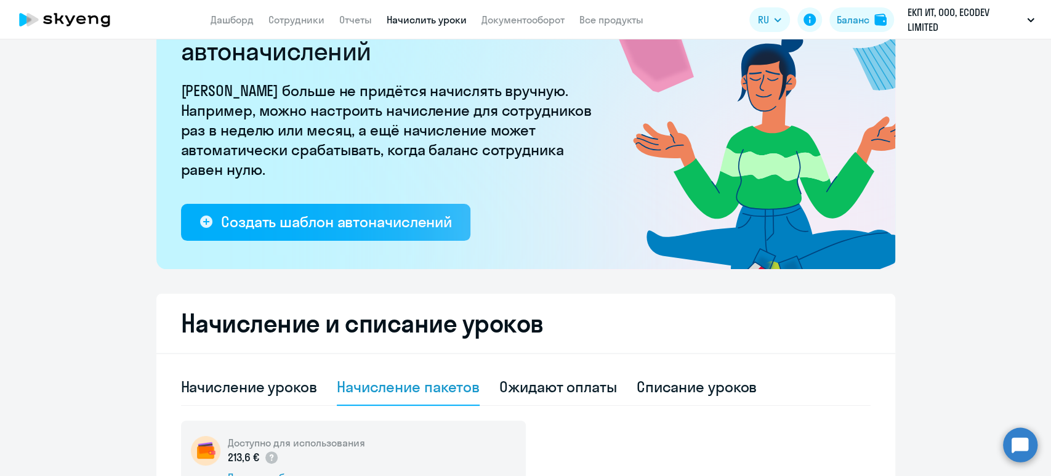
scroll to position [0, 0]
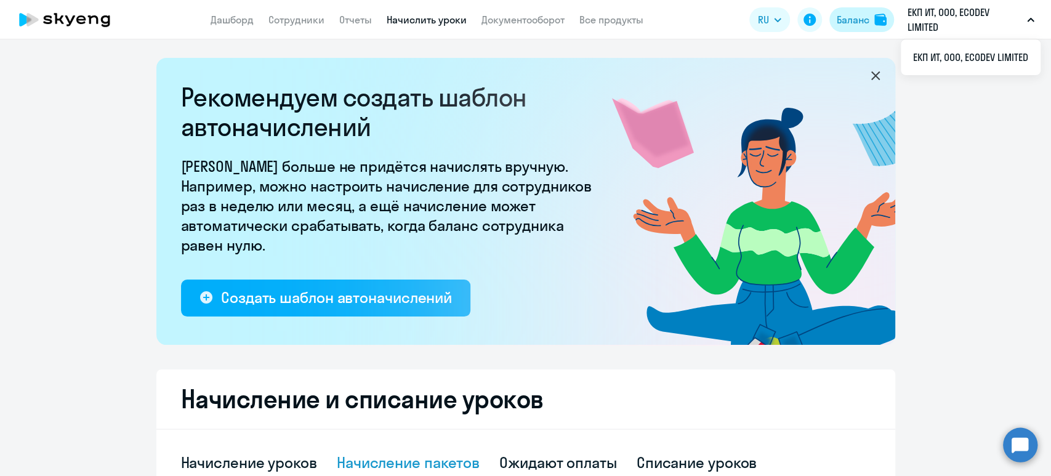
click at [858, 21] on div "Баланс" at bounding box center [853, 19] width 33 height 15
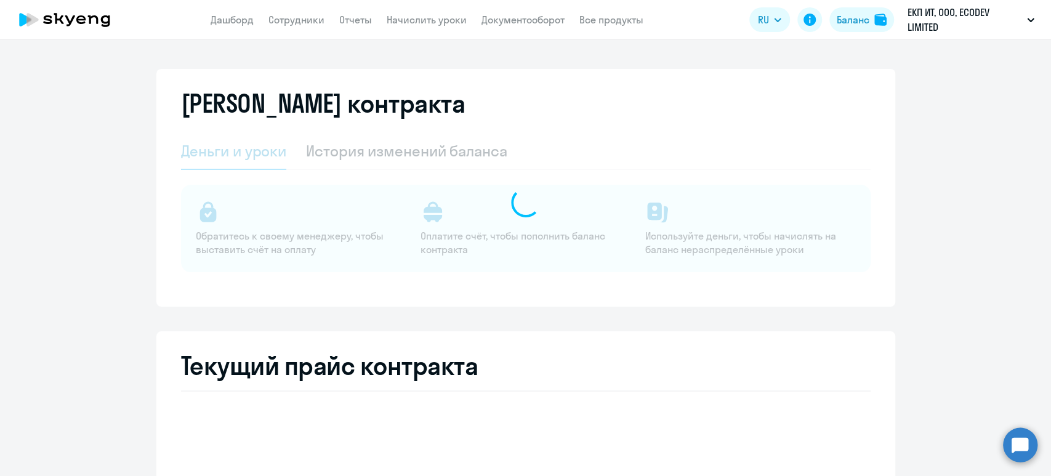
select select "english_adult_not_native_speaker"
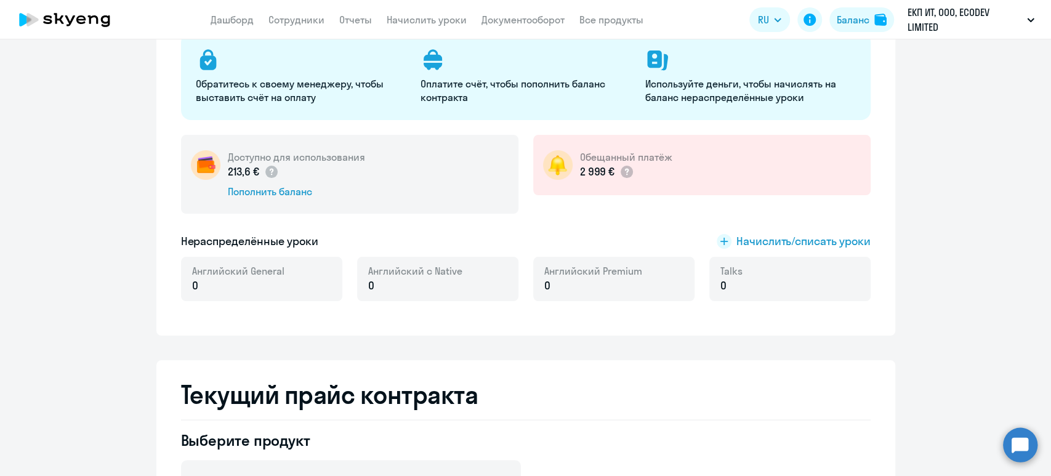
scroll to position [246, 0]
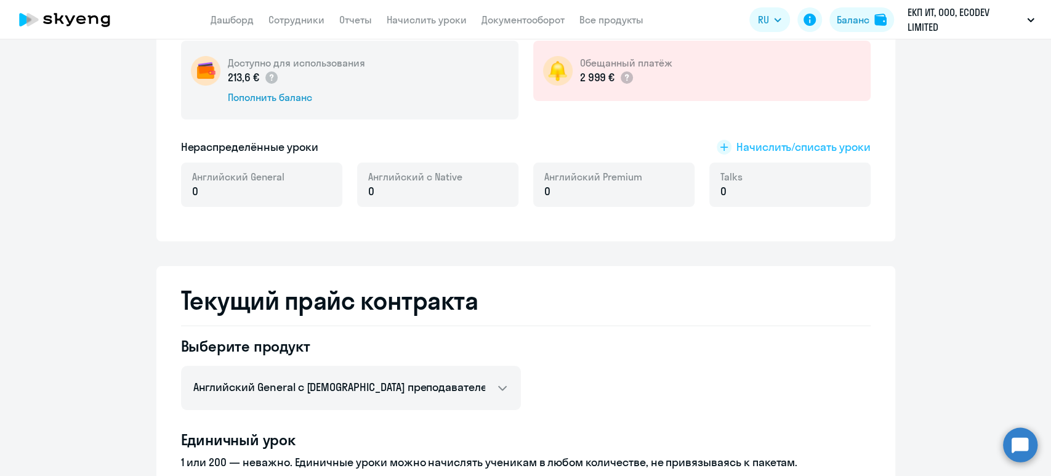
click at [799, 145] on span "Начислить/списать уроки" at bounding box center [803, 147] width 134 height 16
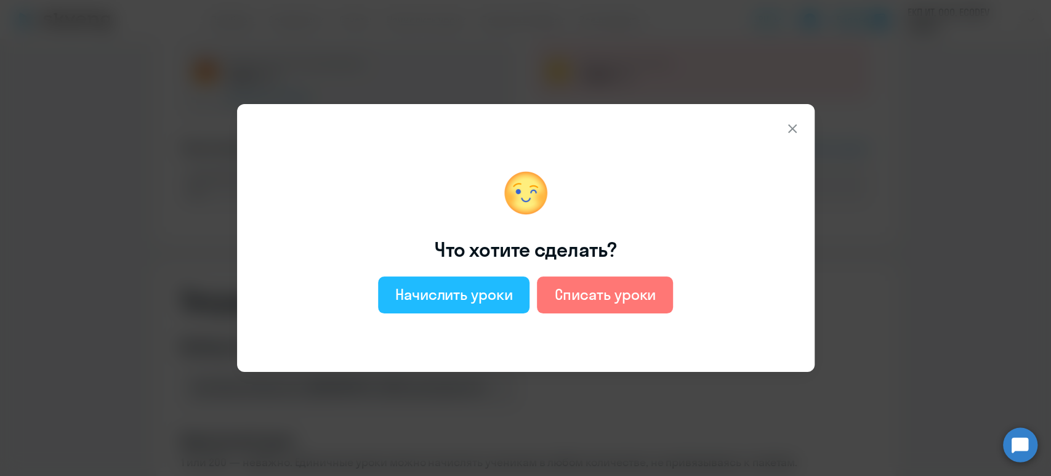
click at [475, 296] on div "Начислить уроки" at bounding box center [454, 294] width 118 height 20
select select "english_adult_not_native_speaker"
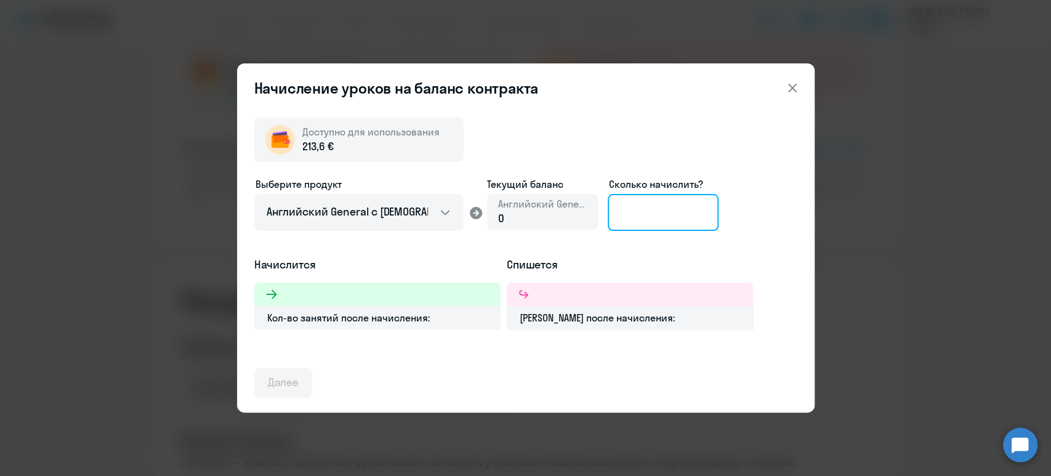
click at [652, 216] on input at bounding box center [663, 212] width 111 height 37
drag, startPoint x: 637, startPoint y: 211, endPoint x: 616, endPoint y: 214, distance: 21.2
click at [616, 214] on input "31" at bounding box center [663, 212] width 111 height 37
type input "27"
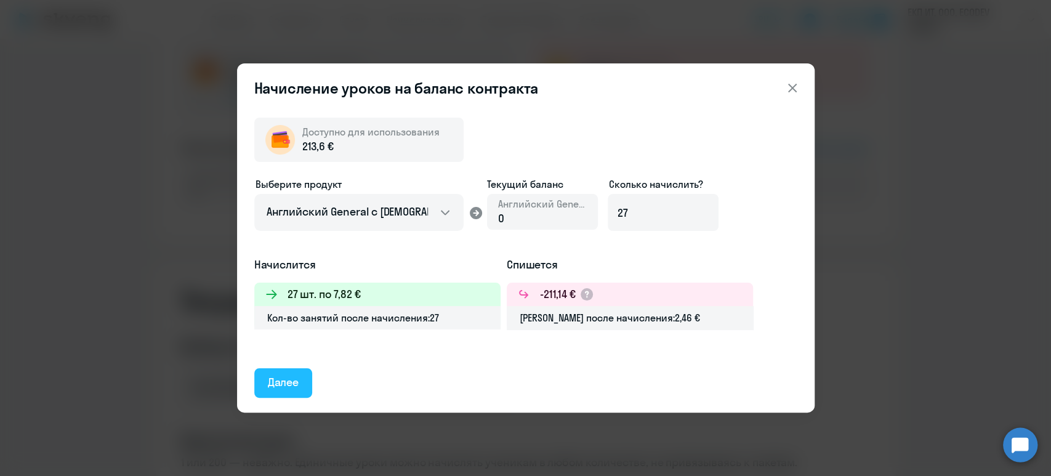
click at [297, 377] on div "Далее" at bounding box center [283, 382] width 31 height 16
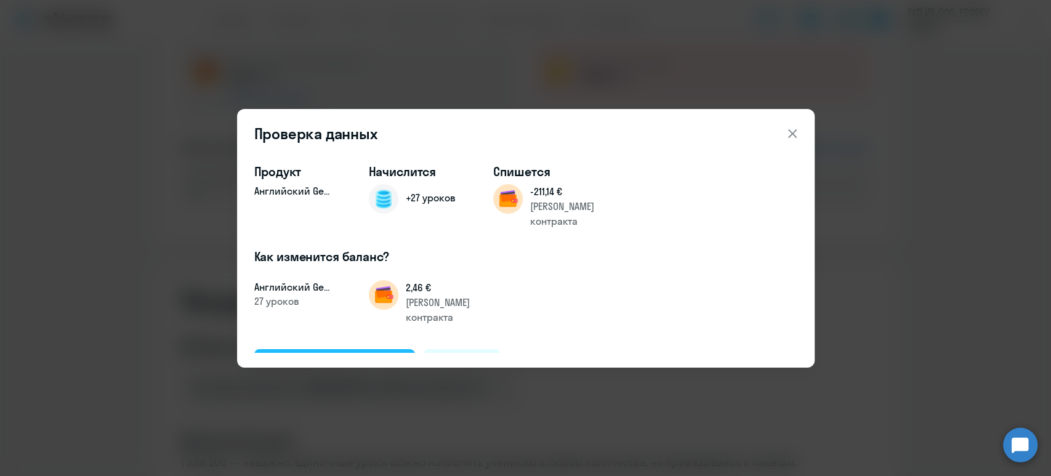
click at [349, 355] on div "Подтвердить и начислить" at bounding box center [335, 363] width 134 height 16
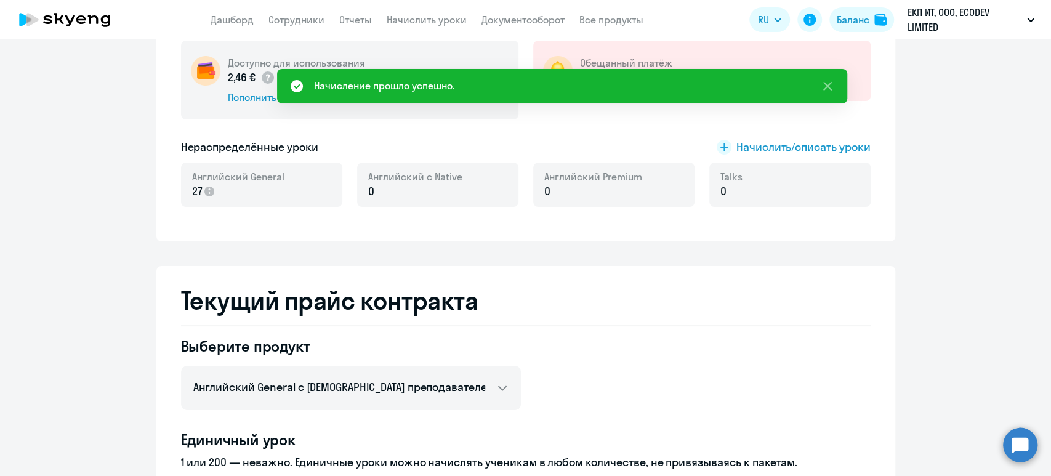
click at [294, 26] on app-menu-item-link "Сотрудники" at bounding box center [296, 19] width 56 height 15
click at [299, 20] on link "Сотрудники" at bounding box center [296, 20] width 56 height 12
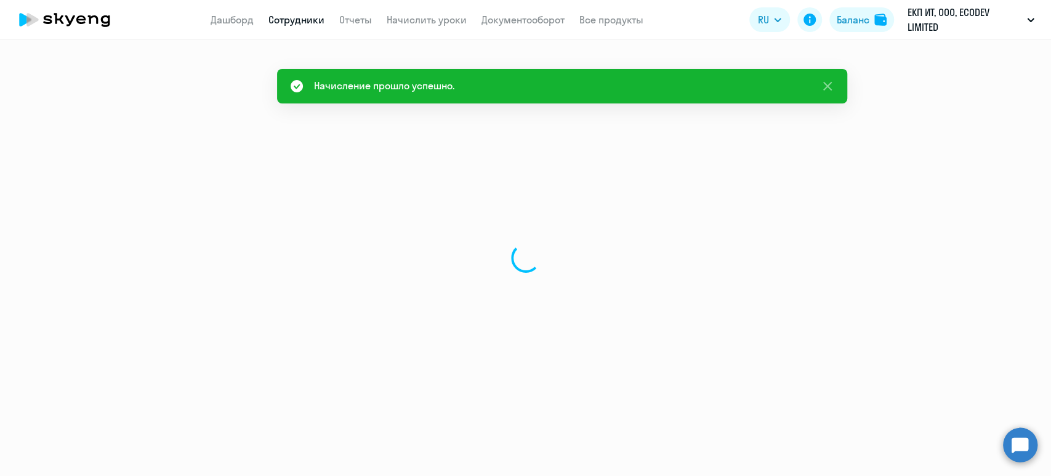
select select "30"
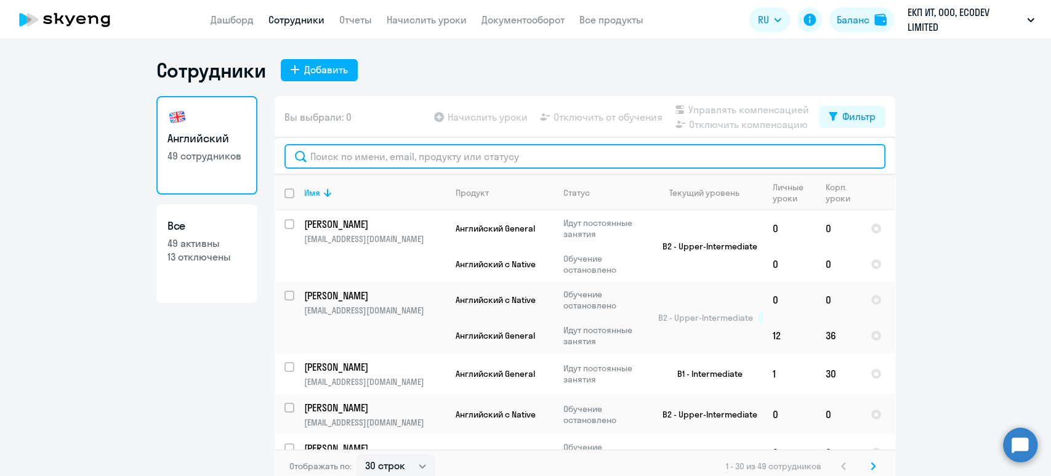
click at [448, 156] on input "text" at bounding box center [584, 156] width 601 height 25
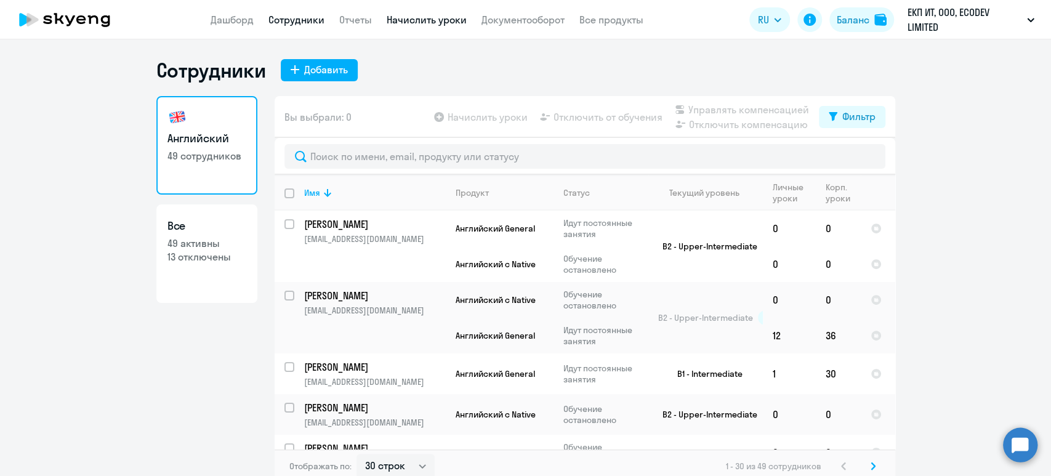
click at [411, 20] on link "Начислить уроки" at bounding box center [427, 20] width 80 height 12
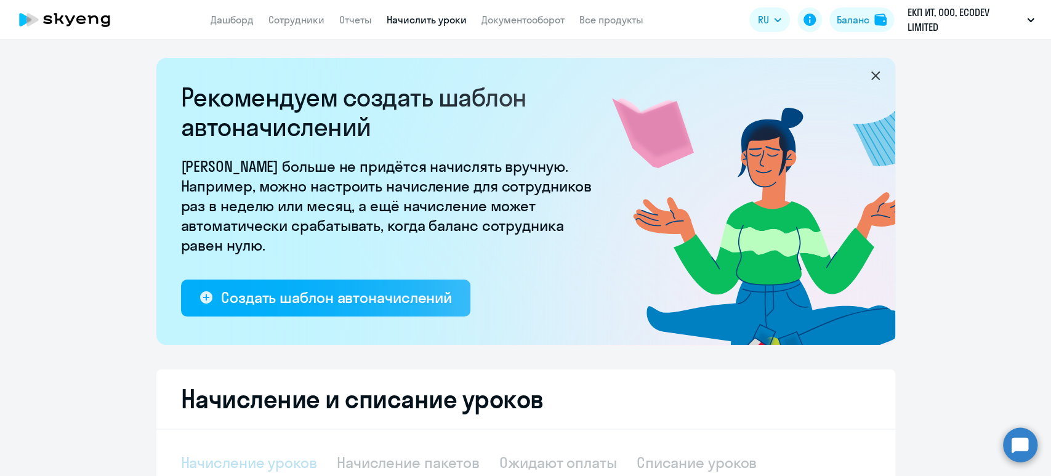
select select "10"
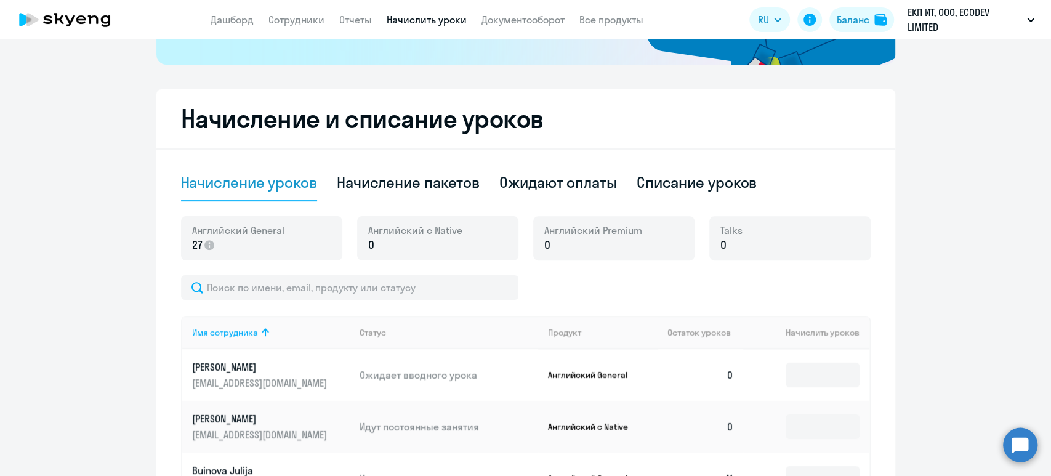
scroll to position [328, 0]
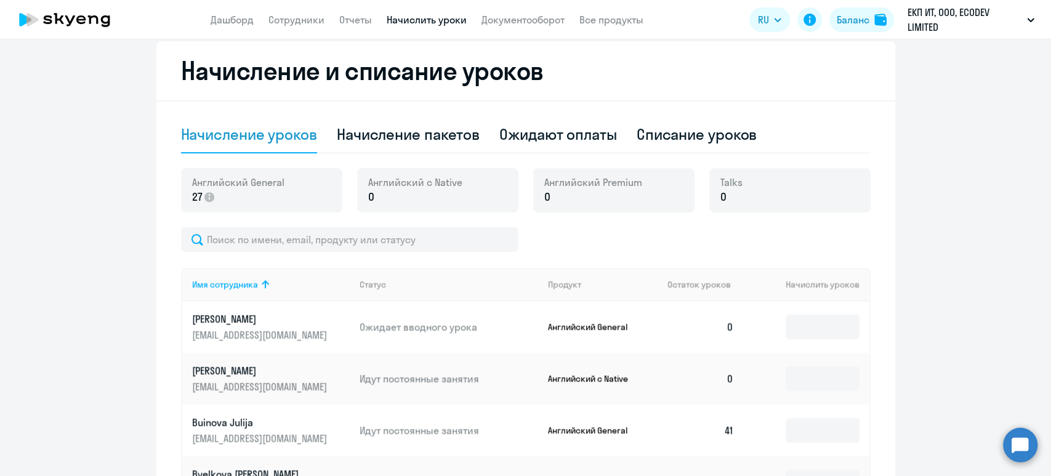
click at [222, 424] on p "Buinova Julija" at bounding box center [261, 423] width 138 height 14
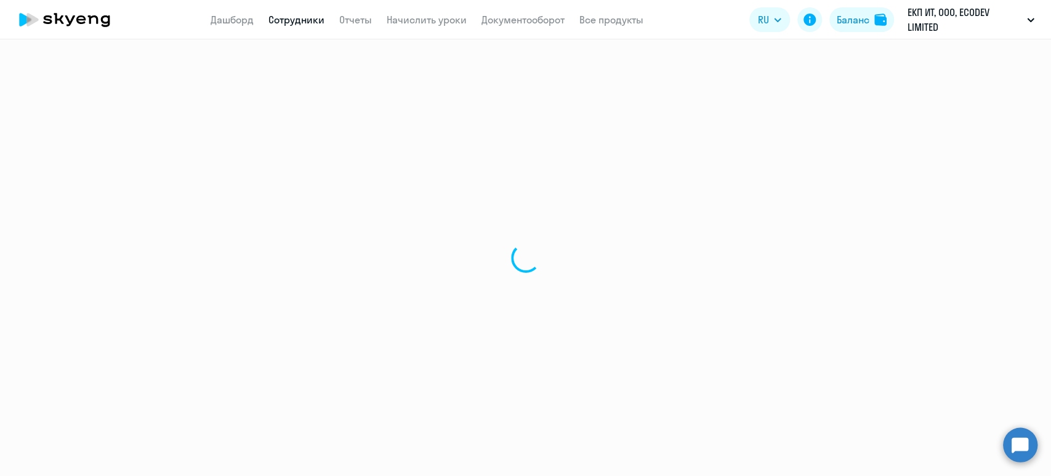
select select "english"
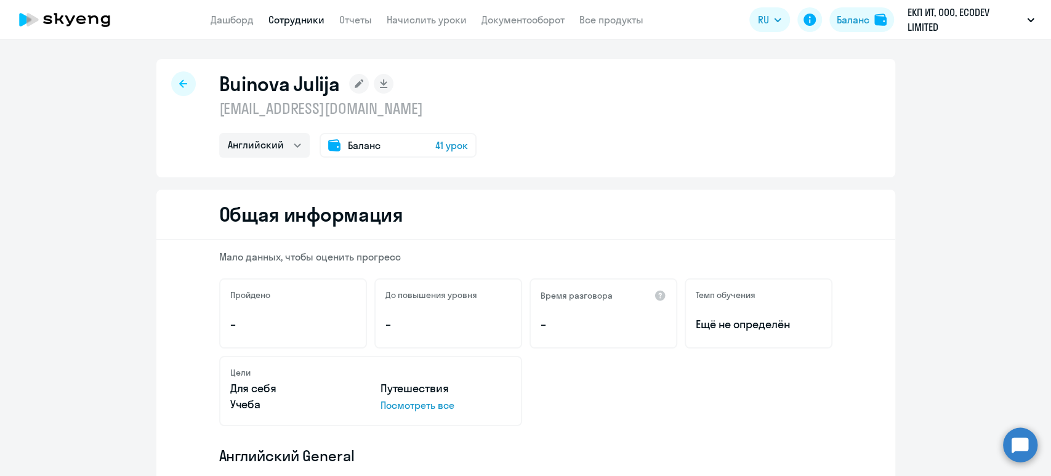
drag, startPoint x: 413, startPoint y: 108, endPoint x: 212, endPoint y: 97, distance: 201.6
click at [219, 97] on div "Buinova Julija [EMAIL_ADDRESS][DOMAIN_NAME] Английский Баланс 41 урок" at bounding box center [347, 114] width 257 height 86
click at [464, 90] on div "Buinova Julija" at bounding box center [347, 83] width 257 height 25
drag, startPoint x: 332, startPoint y: 89, endPoint x: 288, endPoint y: 87, distance: 44.4
click at [288, 87] on div "Buinova Julija" at bounding box center [347, 83] width 257 height 25
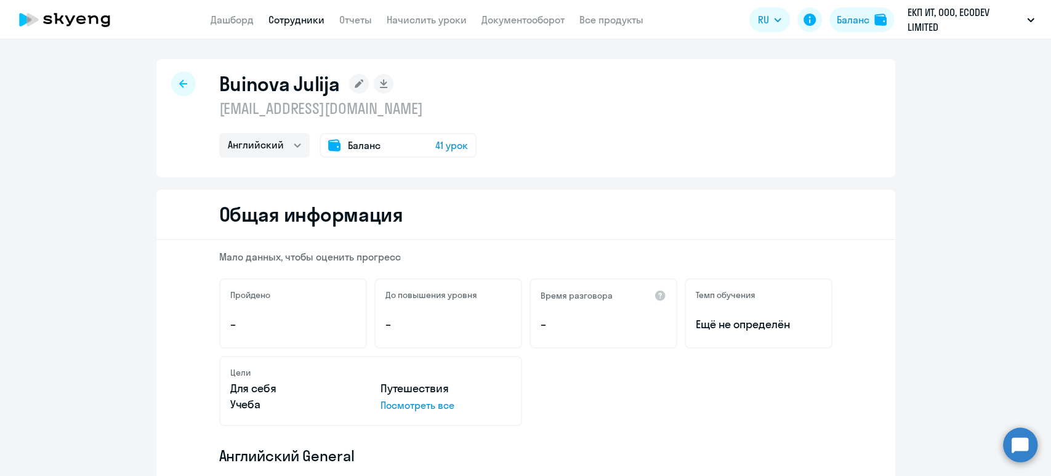
copy h1 "Julija"
click at [421, 22] on link "Начислить уроки" at bounding box center [427, 20] width 80 height 12
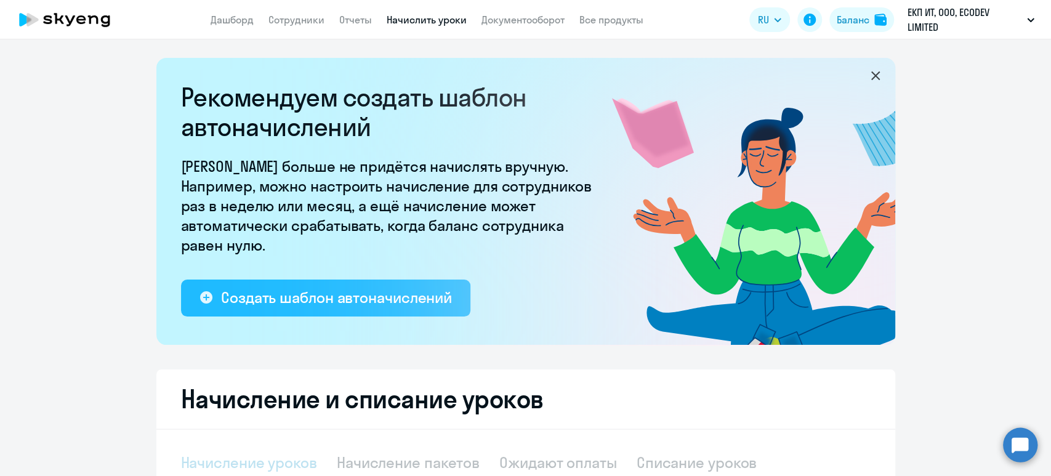
select select "10"
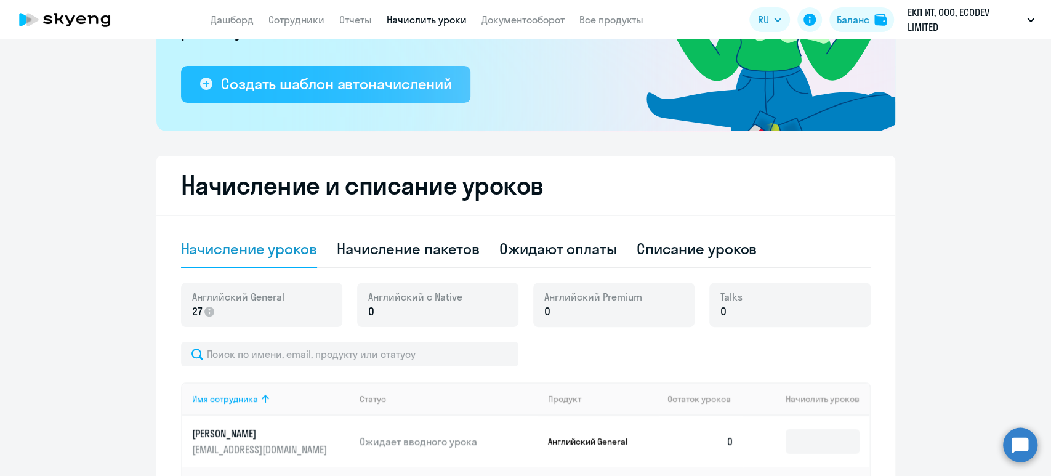
scroll to position [246, 0]
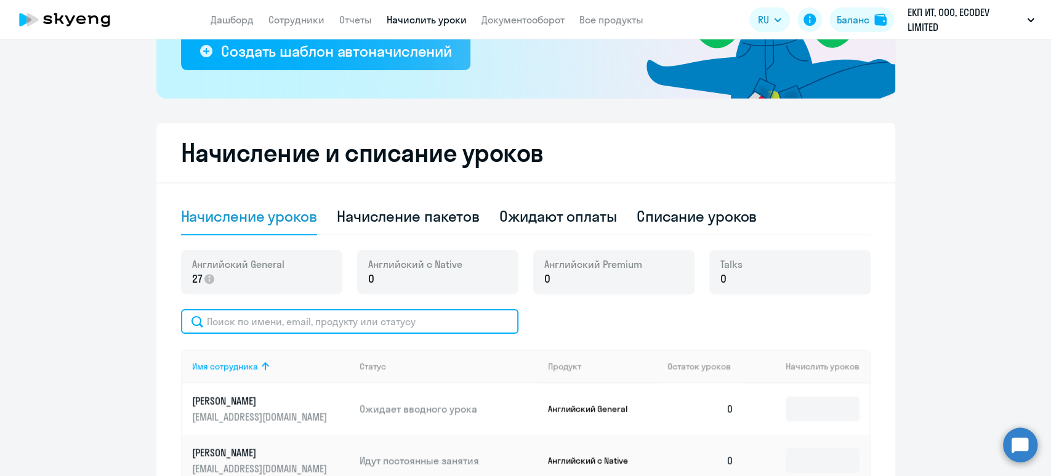
click at [271, 328] on input "text" at bounding box center [349, 321] width 337 height 25
paste input "Julija"
type input "Julija"
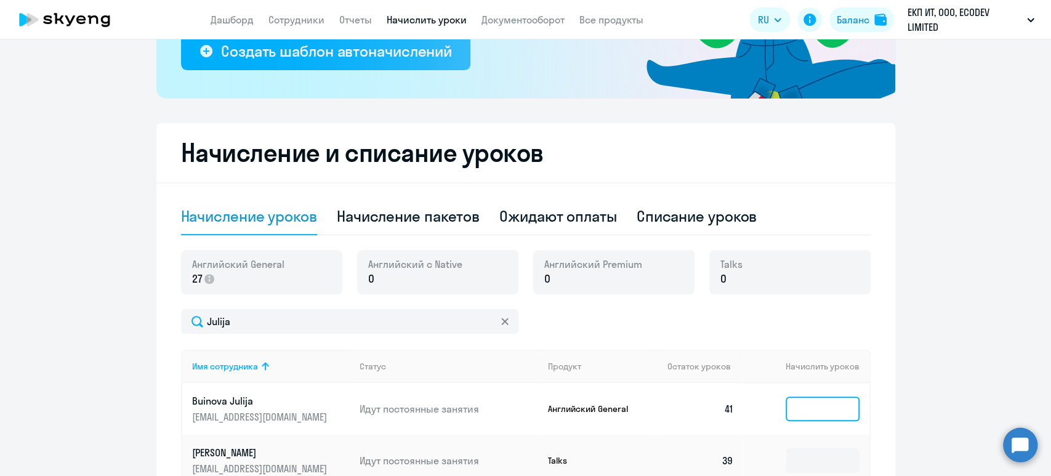
click at [827, 406] on input at bounding box center [823, 408] width 74 height 25
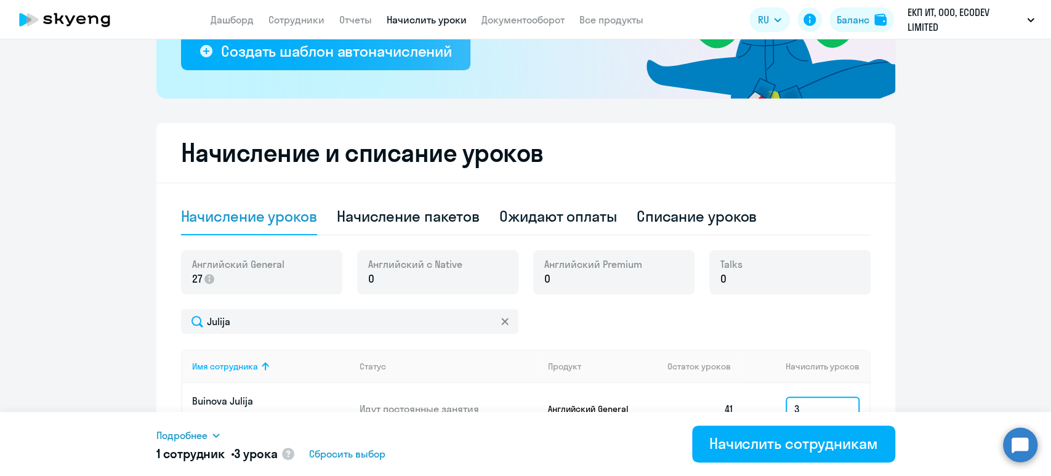
type input "3"
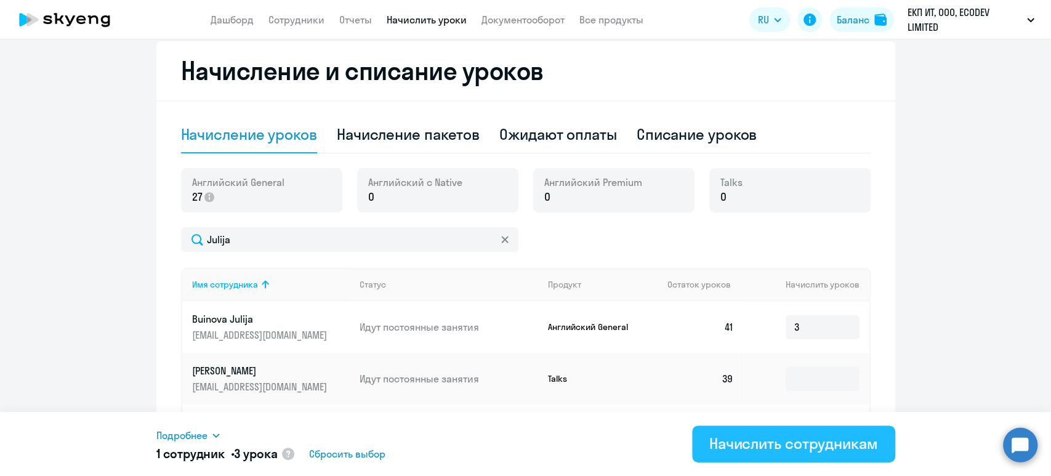
click at [784, 448] on div "Начислить сотрудникам" at bounding box center [793, 443] width 169 height 20
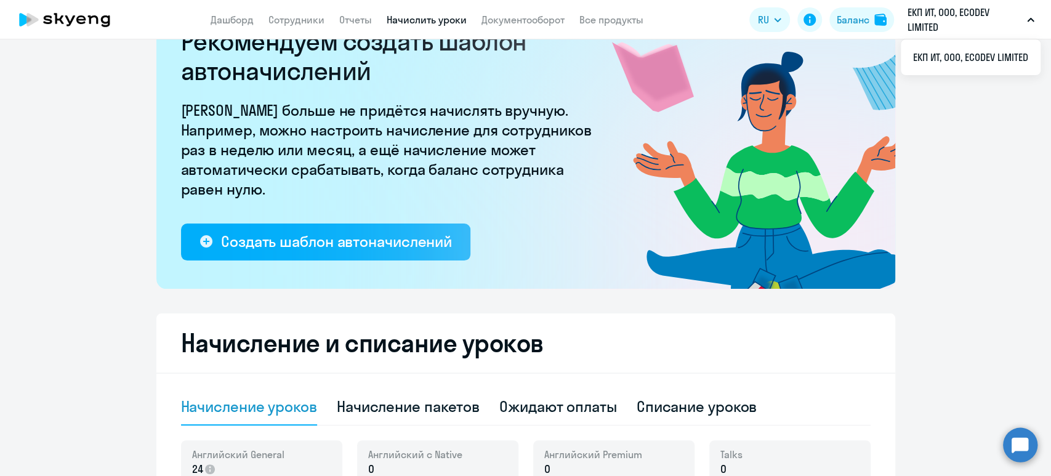
scroll to position [0, 0]
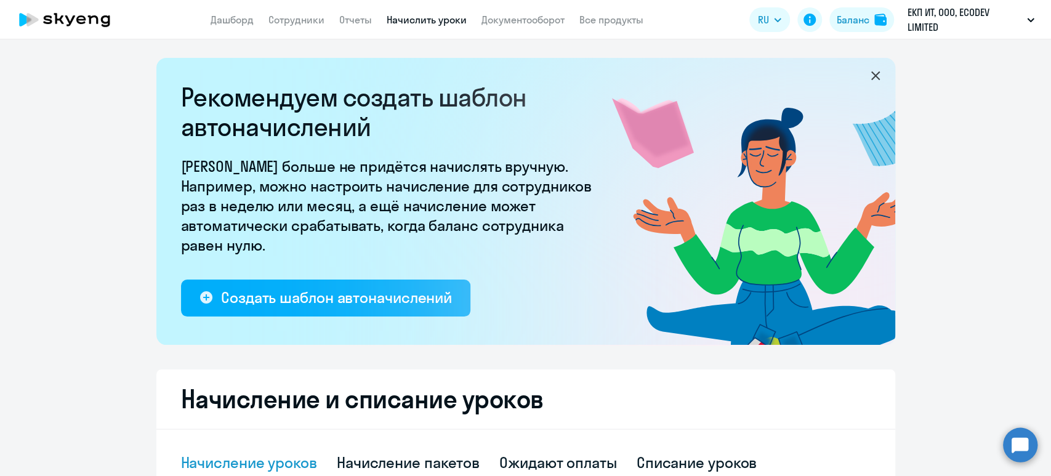
click at [871, 75] on icon at bounding box center [875, 75] width 9 height 9
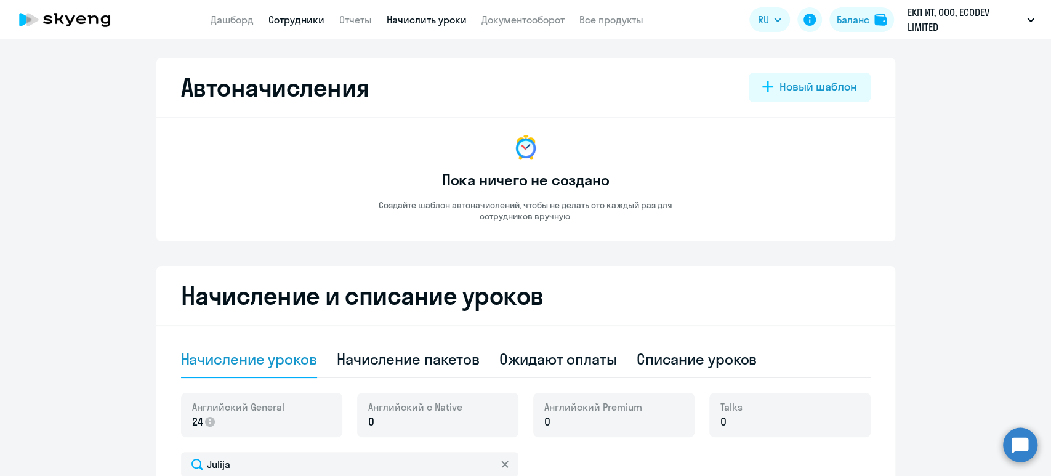
click at [286, 18] on link "Сотрудники" at bounding box center [296, 20] width 56 height 12
select select "30"
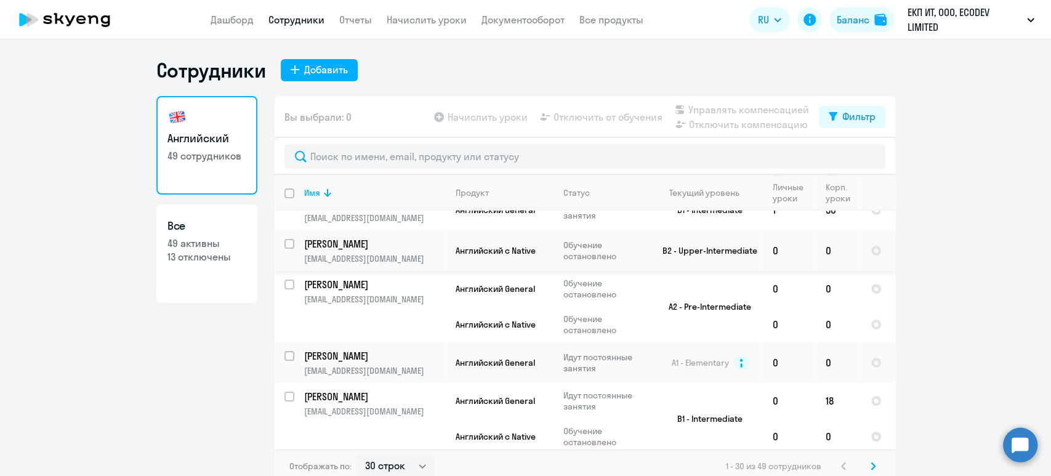
scroll to position [328, 0]
